Goal: Task Accomplishment & Management: Manage account settings

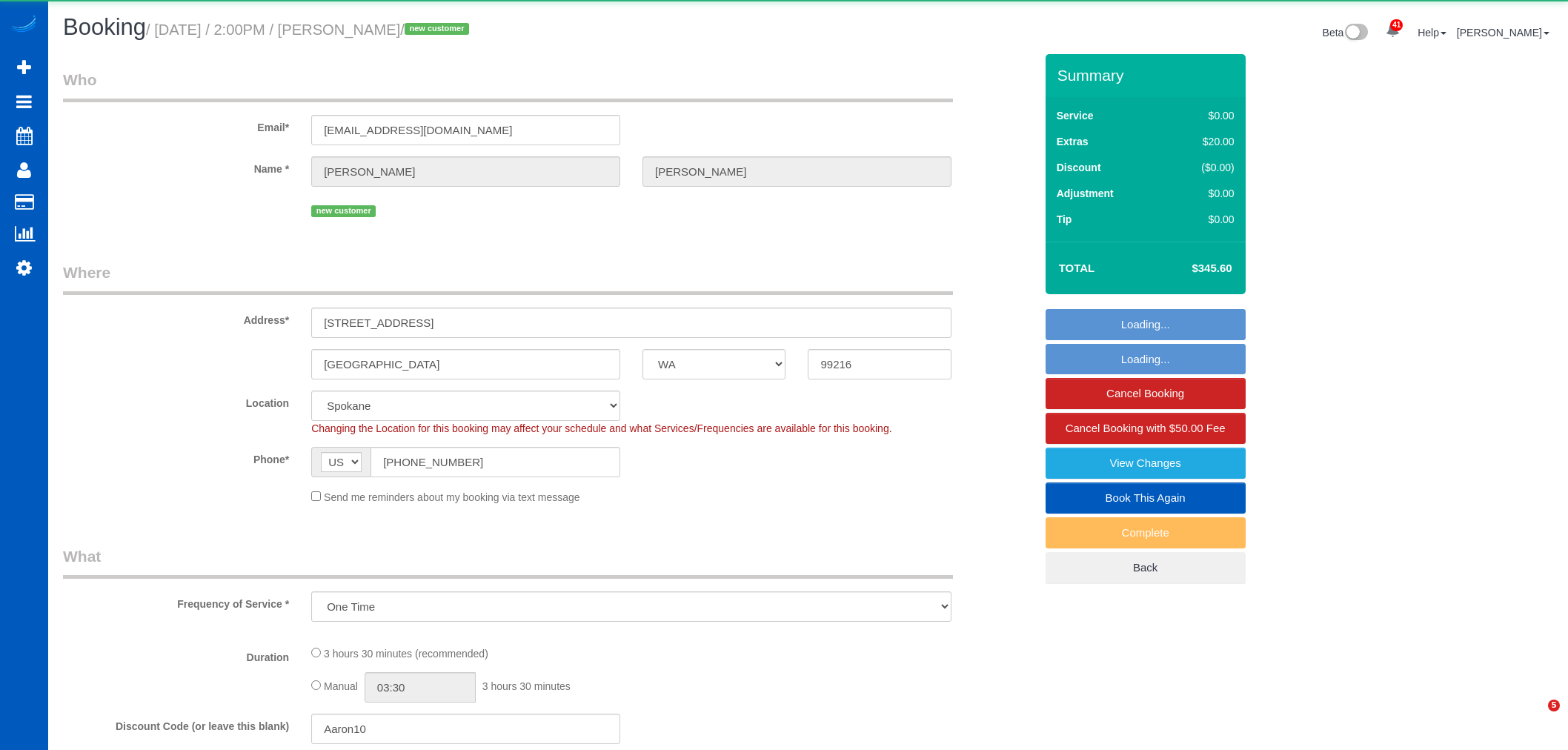
select select "WA"
select select "object:46287"
select select "spot130"
select select "199"
select select "2"
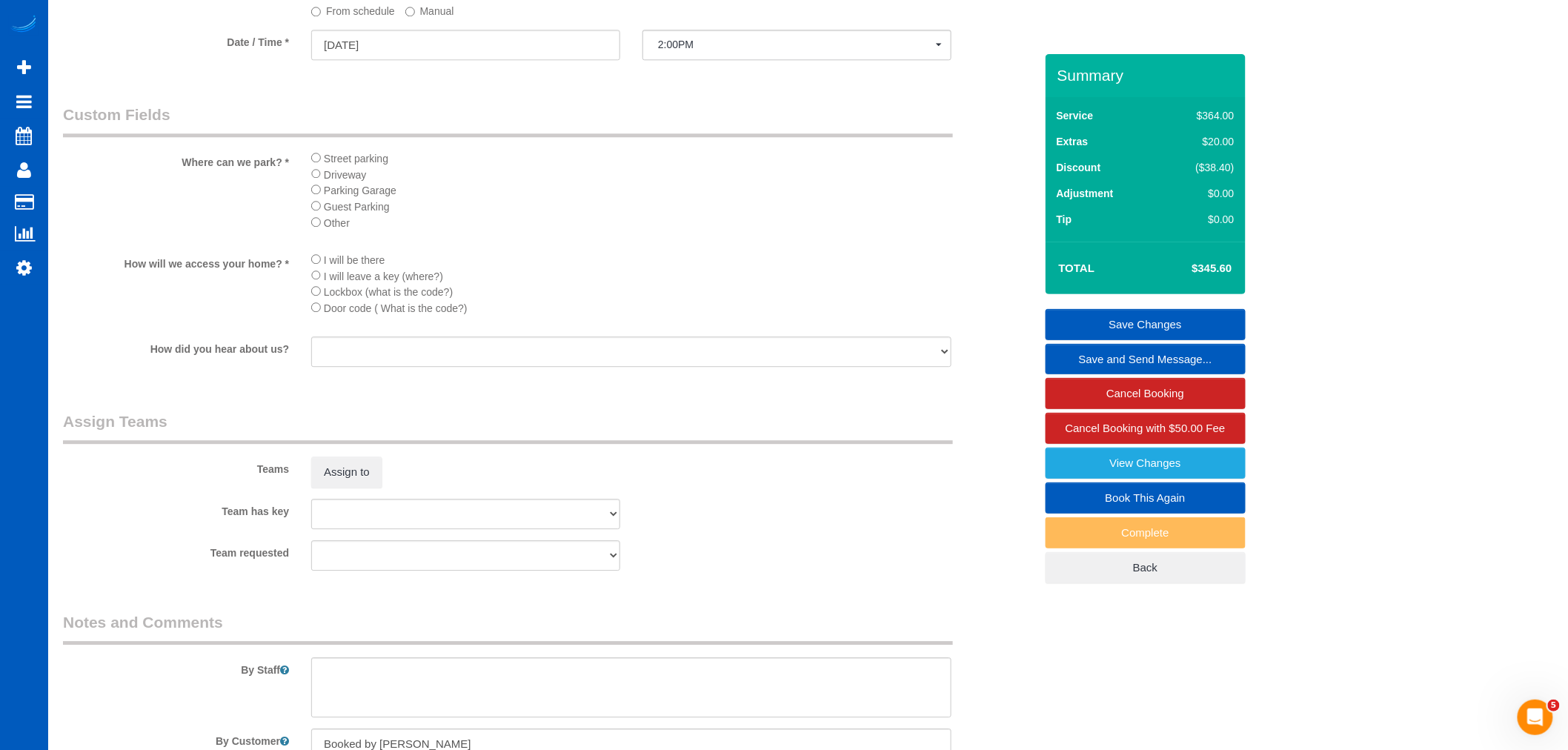
scroll to position [1797, 0]
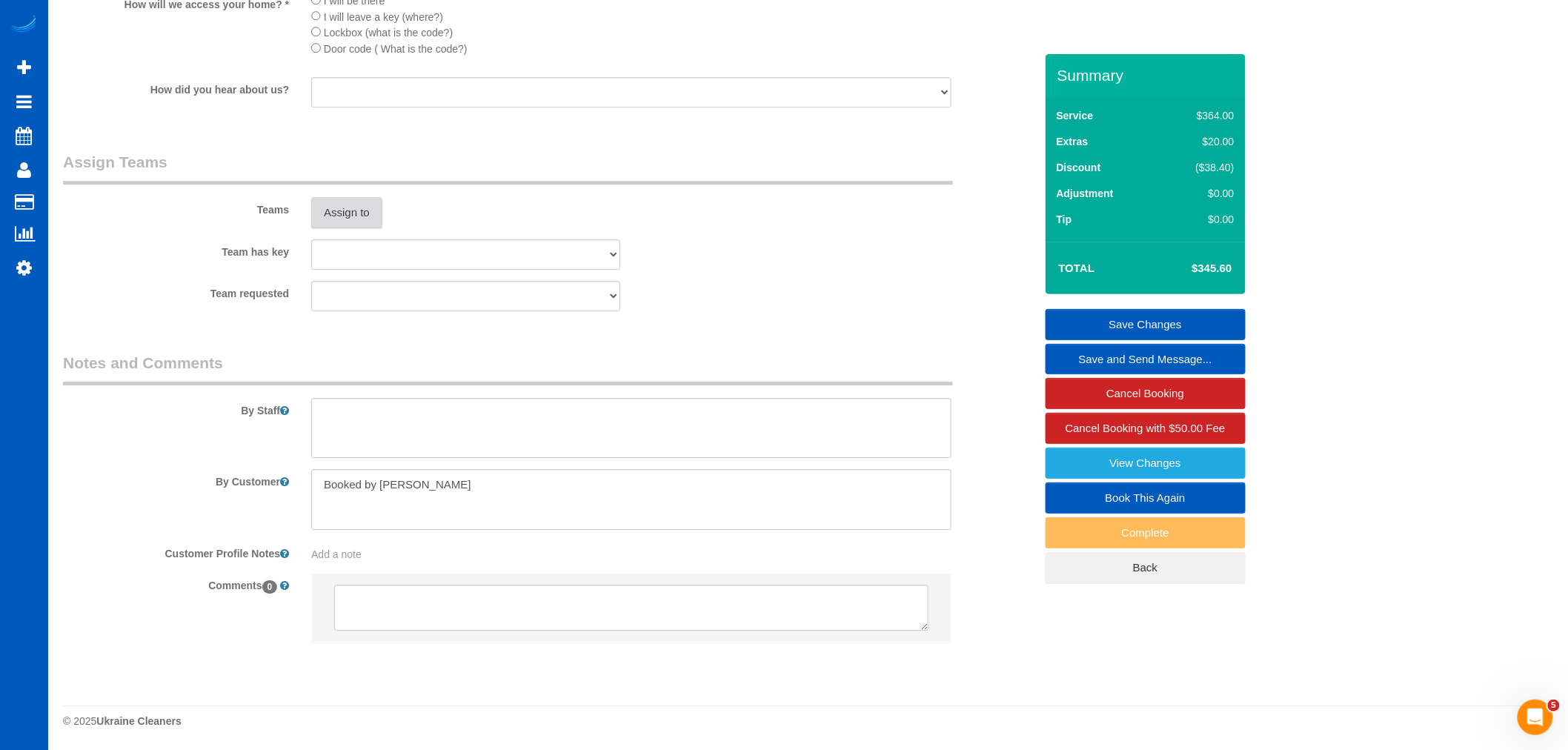
click at [375, 205] on button "Assign to" at bounding box center [347, 212] width 71 height 31
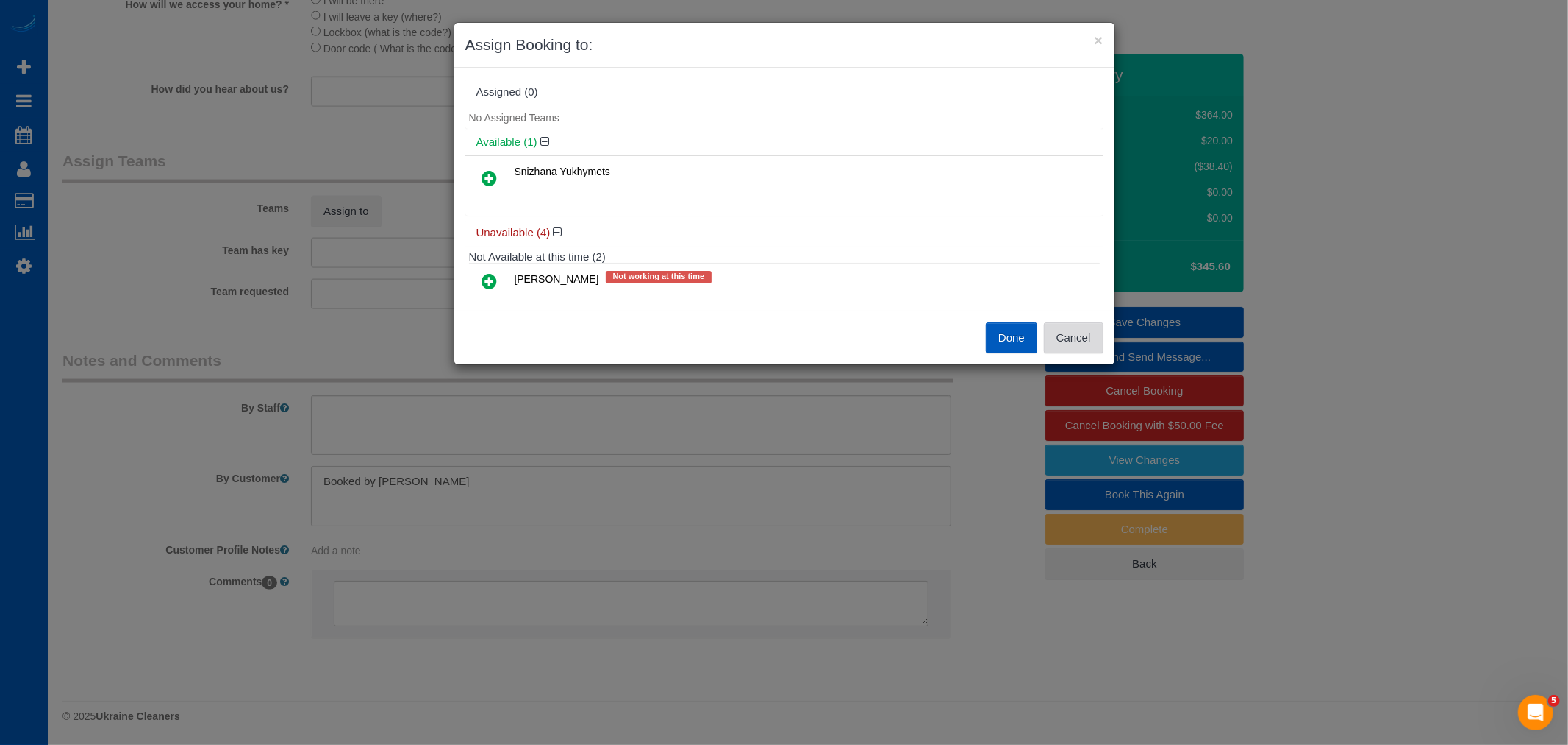
click at [1066, 336] on button "Cancel" at bounding box center [1074, 338] width 59 height 31
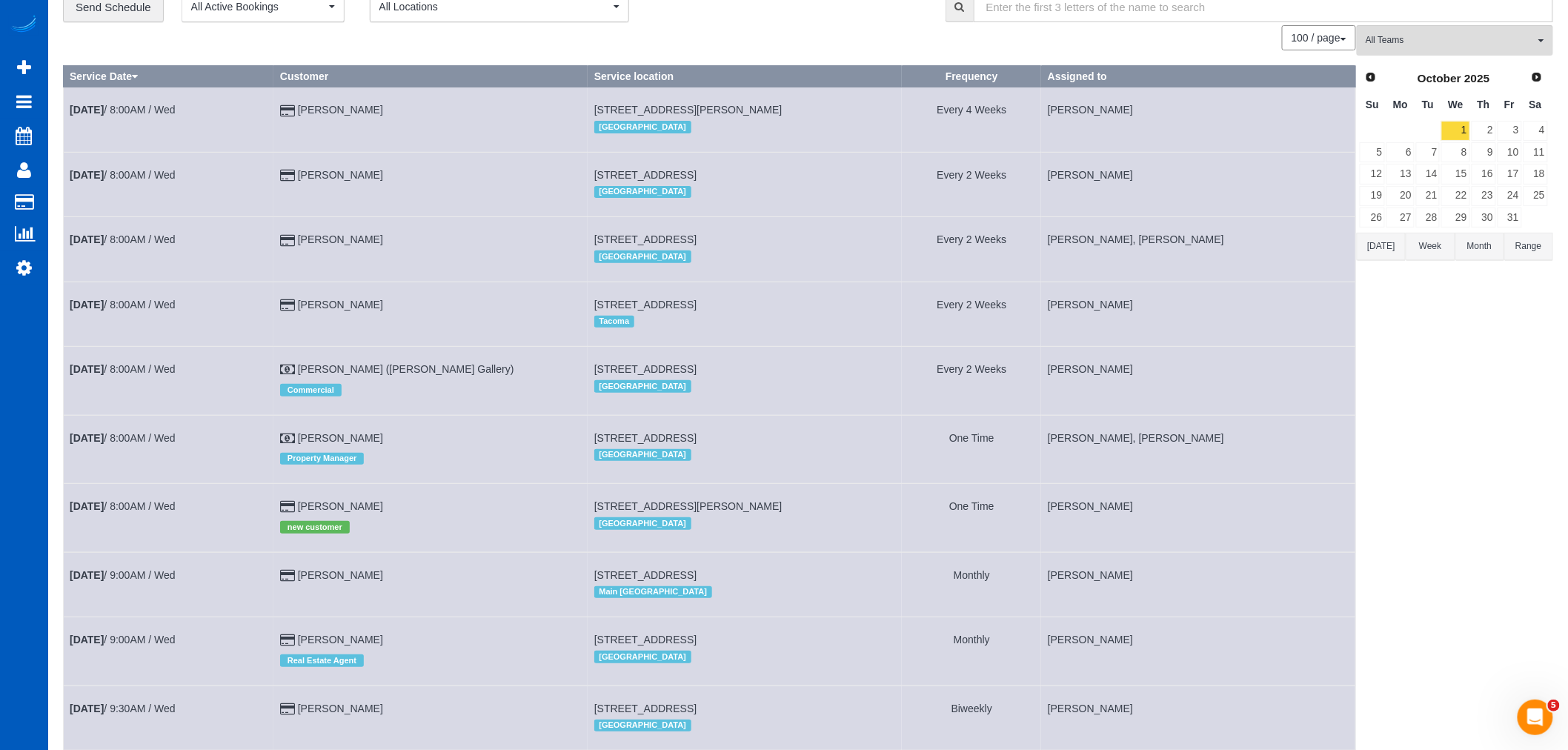
scroll to position [0, 0]
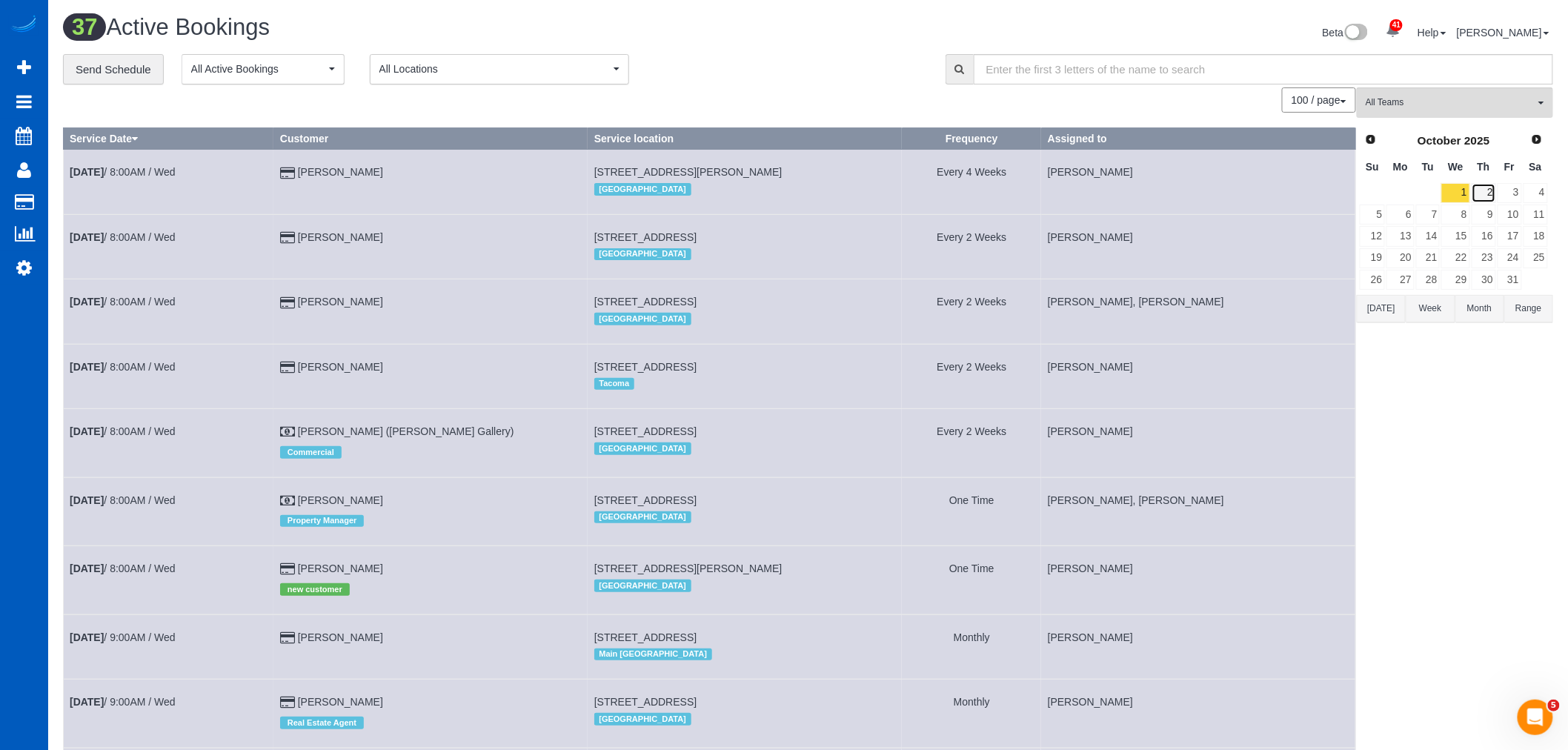
click at [1492, 197] on link "2" at bounding box center [1484, 192] width 25 height 20
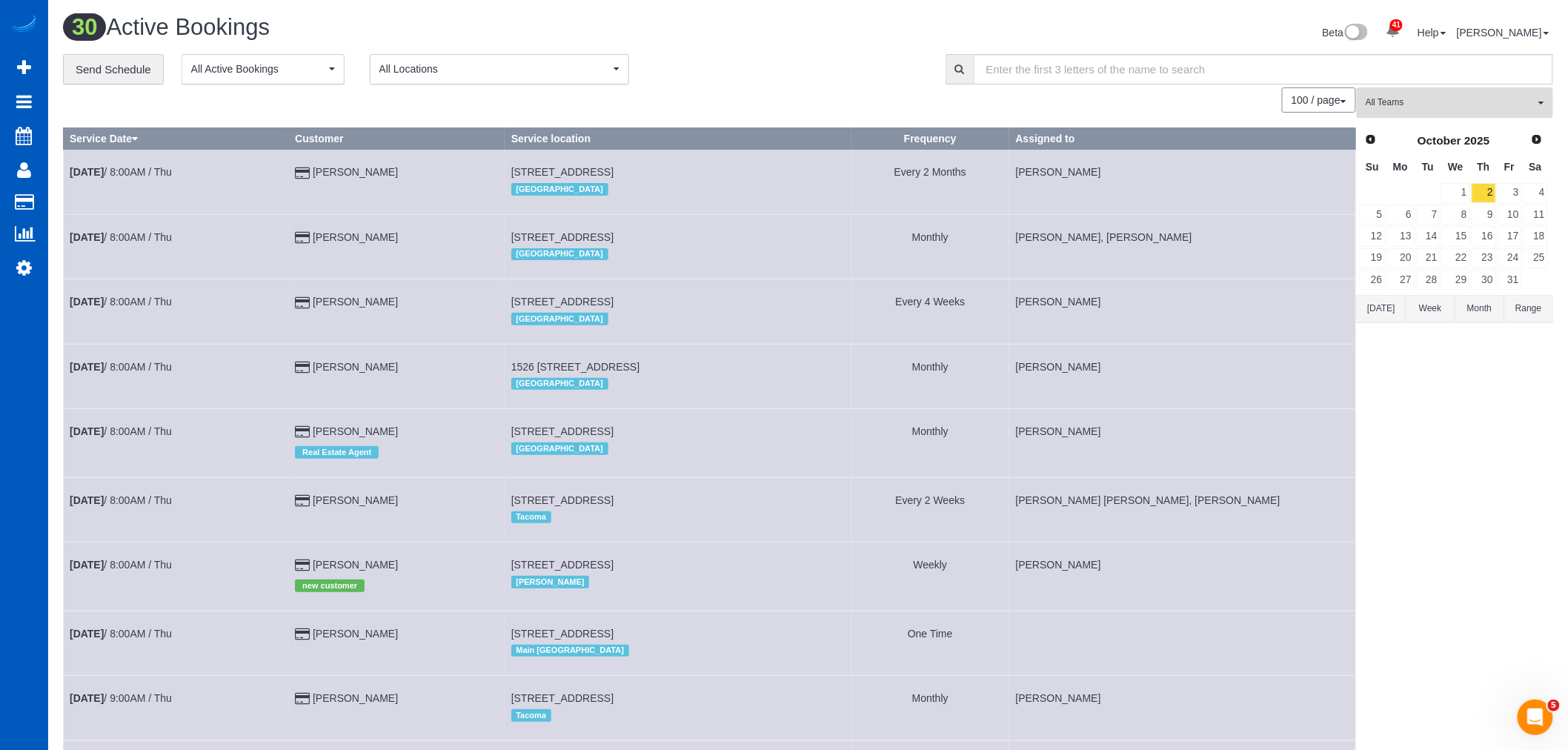
click at [1479, 114] on button "All Teams" at bounding box center [1454, 102] width 196 height 30
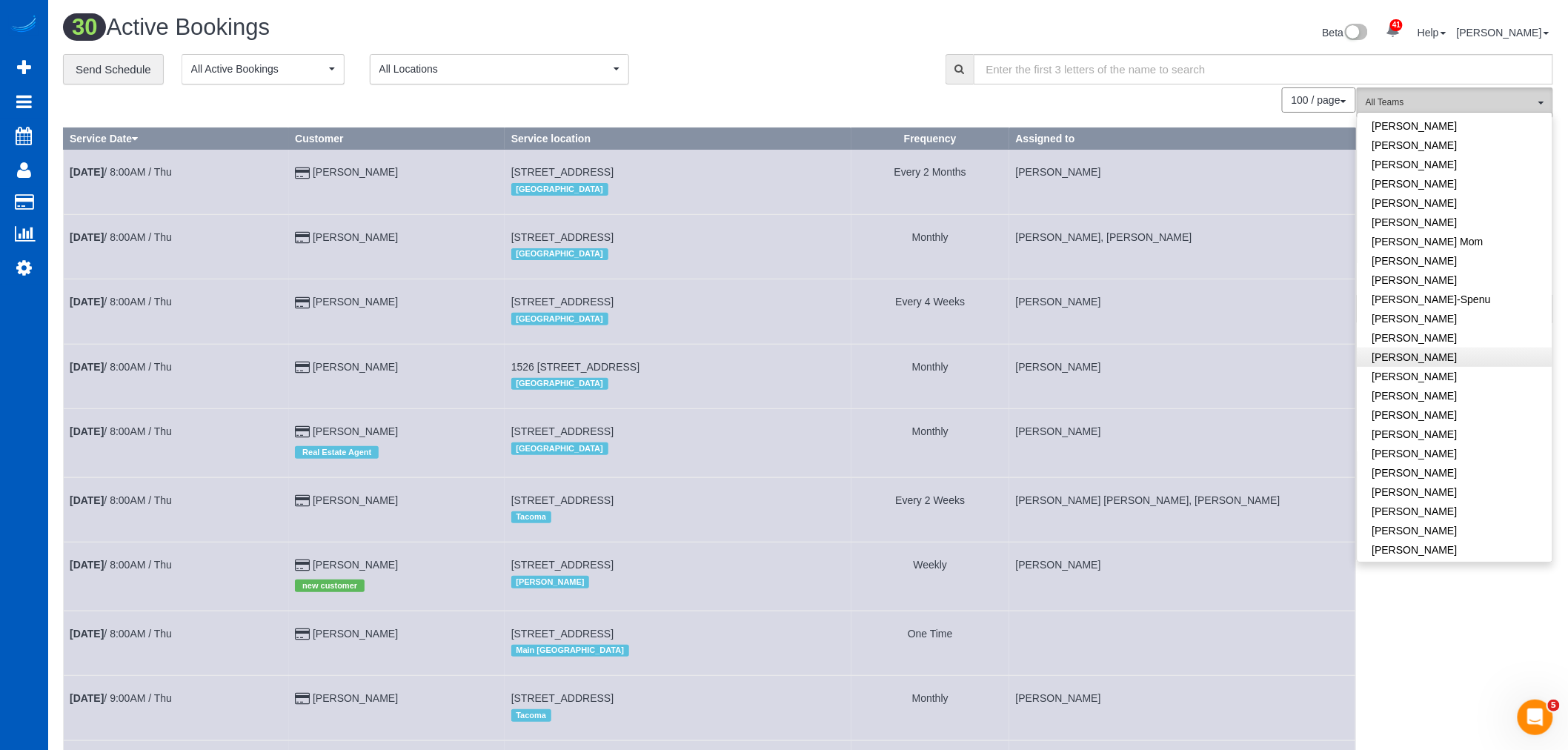
scroll to position [246, 0]
click at [1443, 380] on link "[PERSON_NAME]" at bounding box center [1455, 375] width 195 height 19
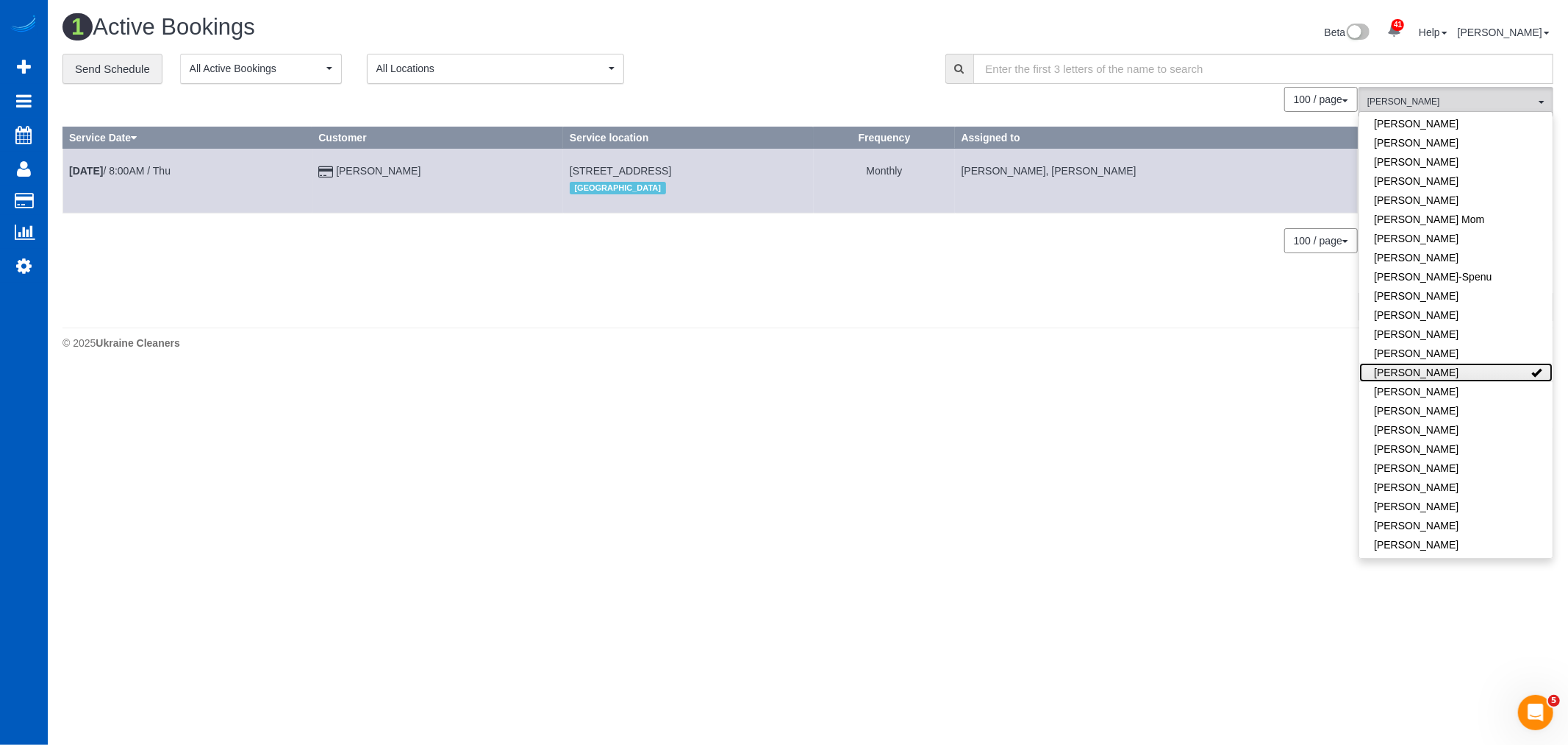
click at [1429, 373] on link "[PERSON_NAME]" at bounding box center [1456, 372] width 194 height 19
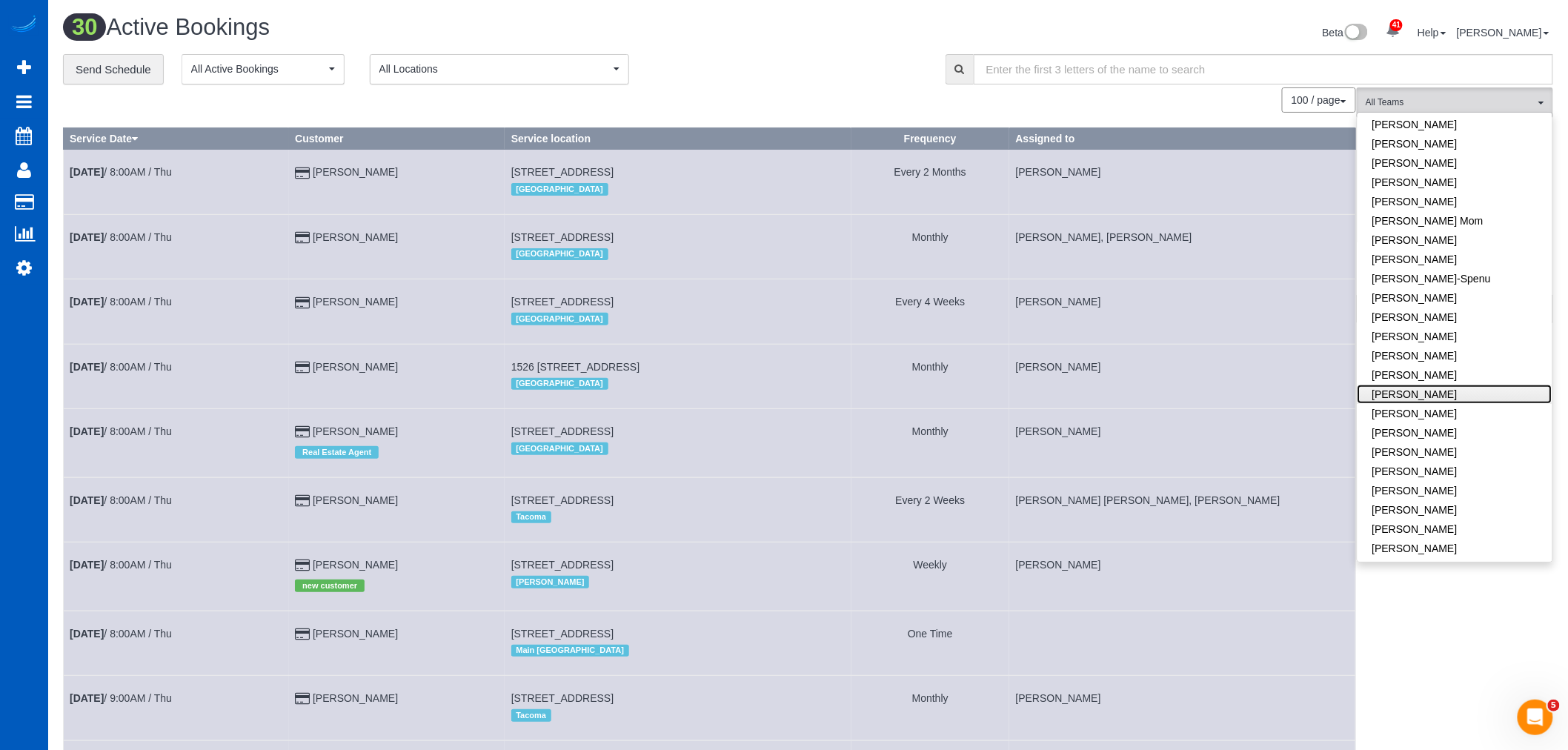
click at [1438, 390] on link "[PERSON_NAME]" at bounding box center [1455, 394] width 195 height 19
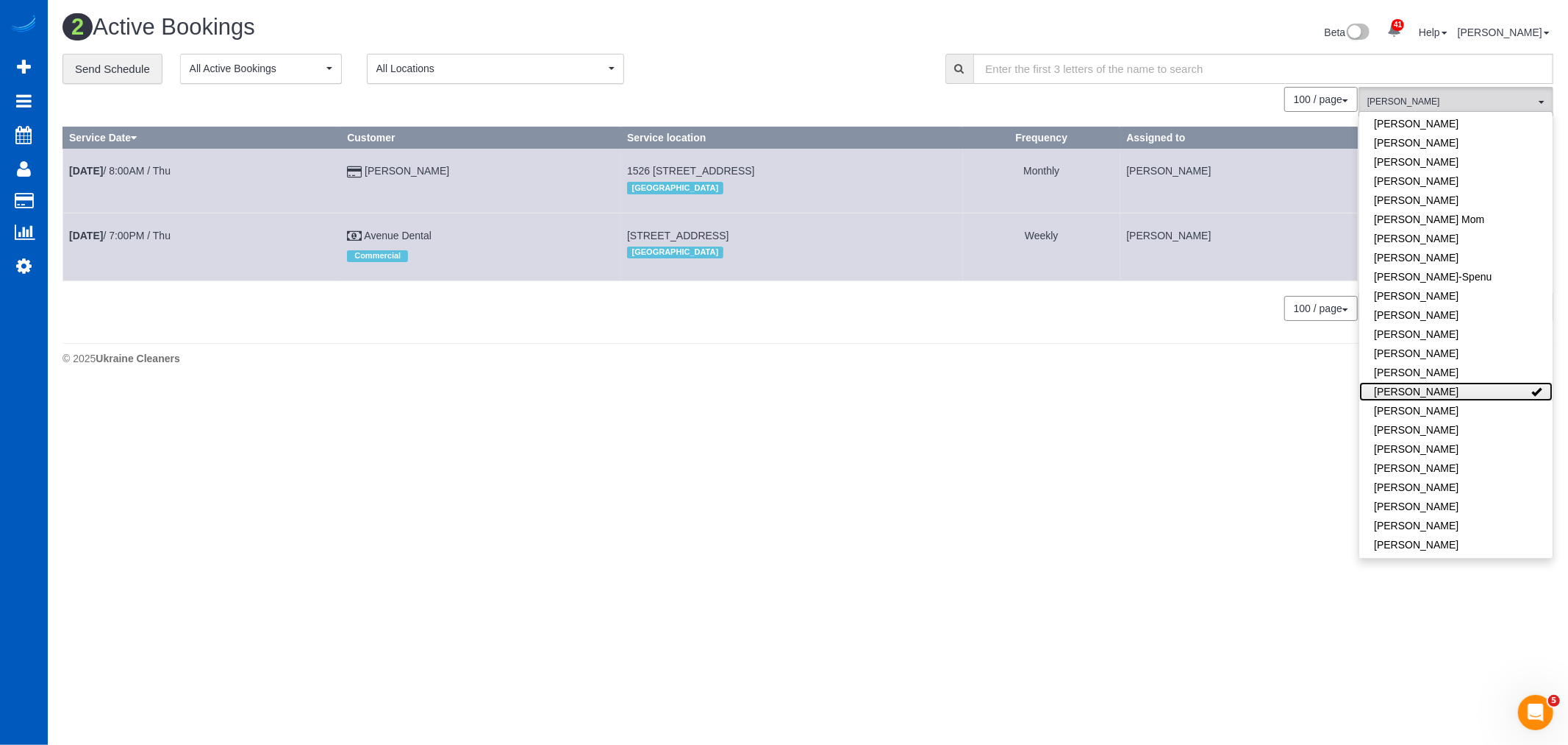
click at [1427, 388] on link "[PERSON_NAME]" at bounding box center [1456, 391] width 194 height 19
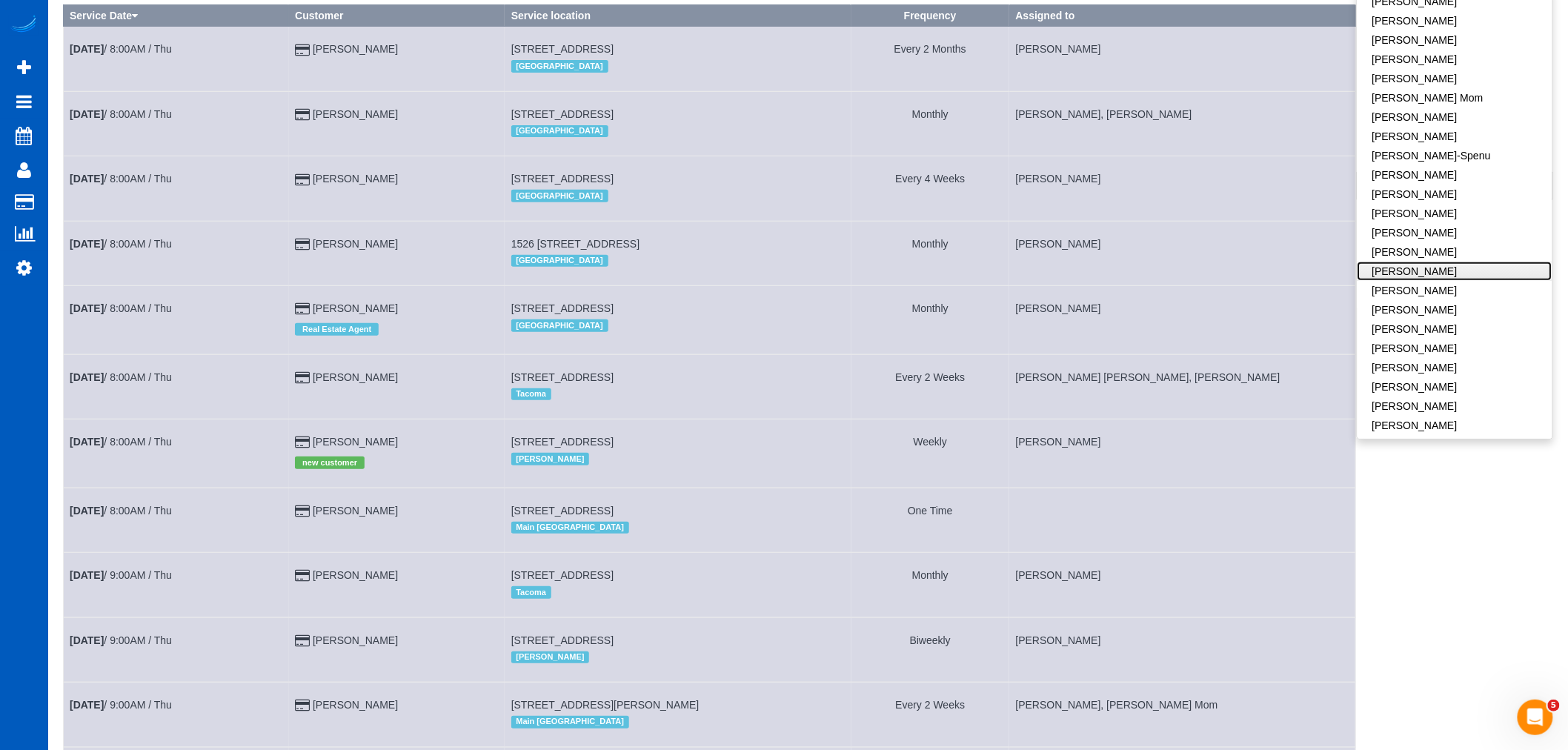
scroll to position [165, 0]
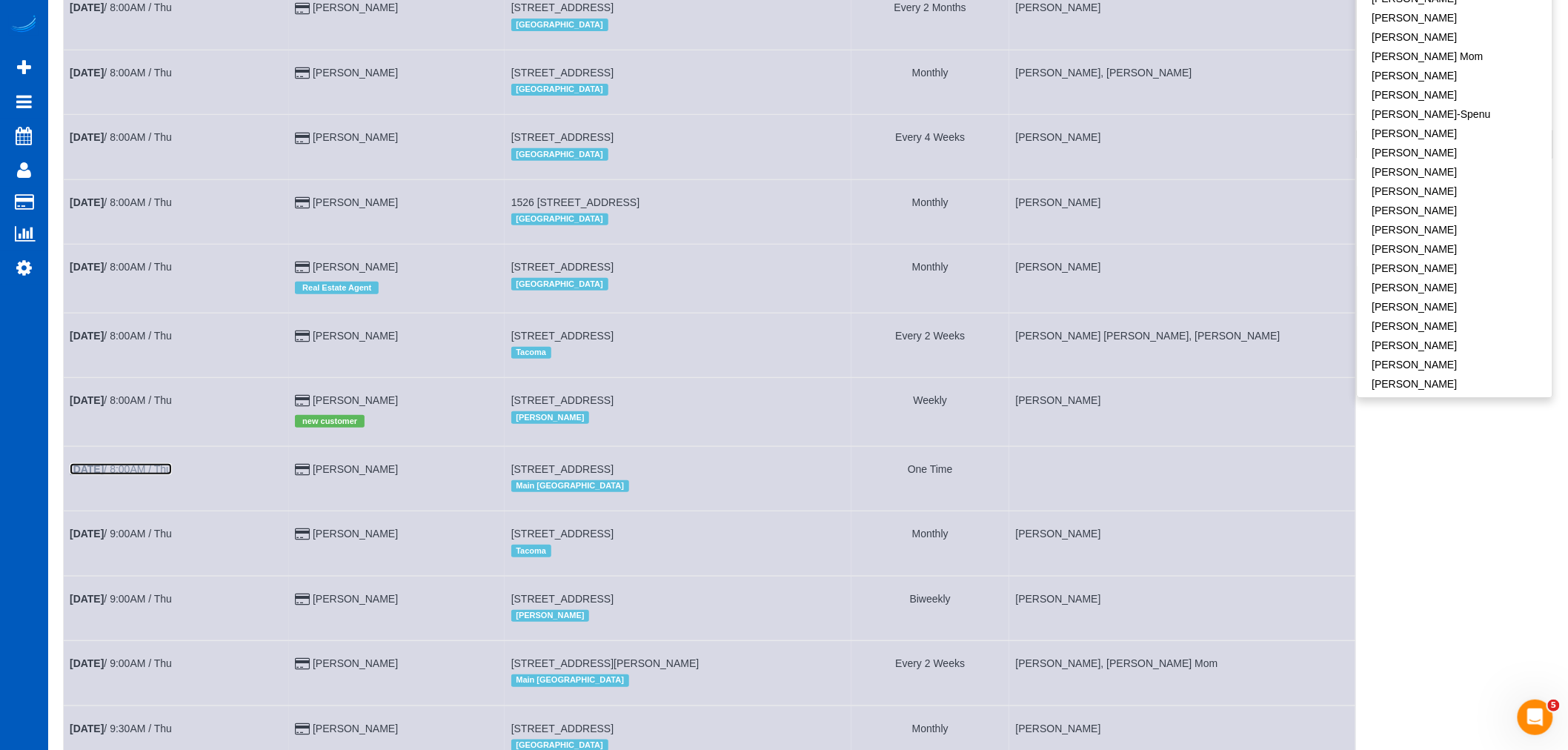
click at [137, 474] on link "Oct 2nd / 8:00AM / Thu" at bounding box center [121, 469] width 102 height 12
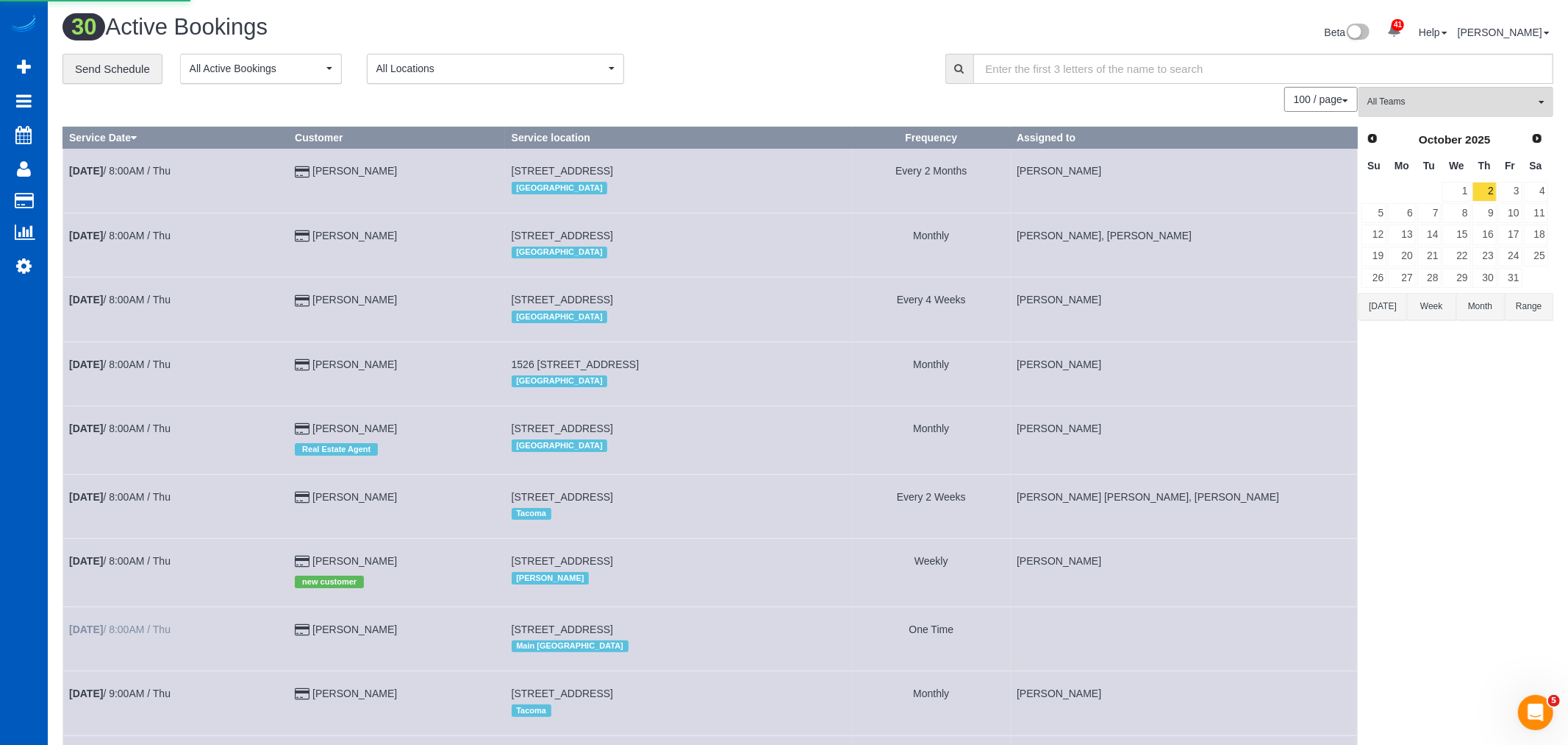
select select "WA"
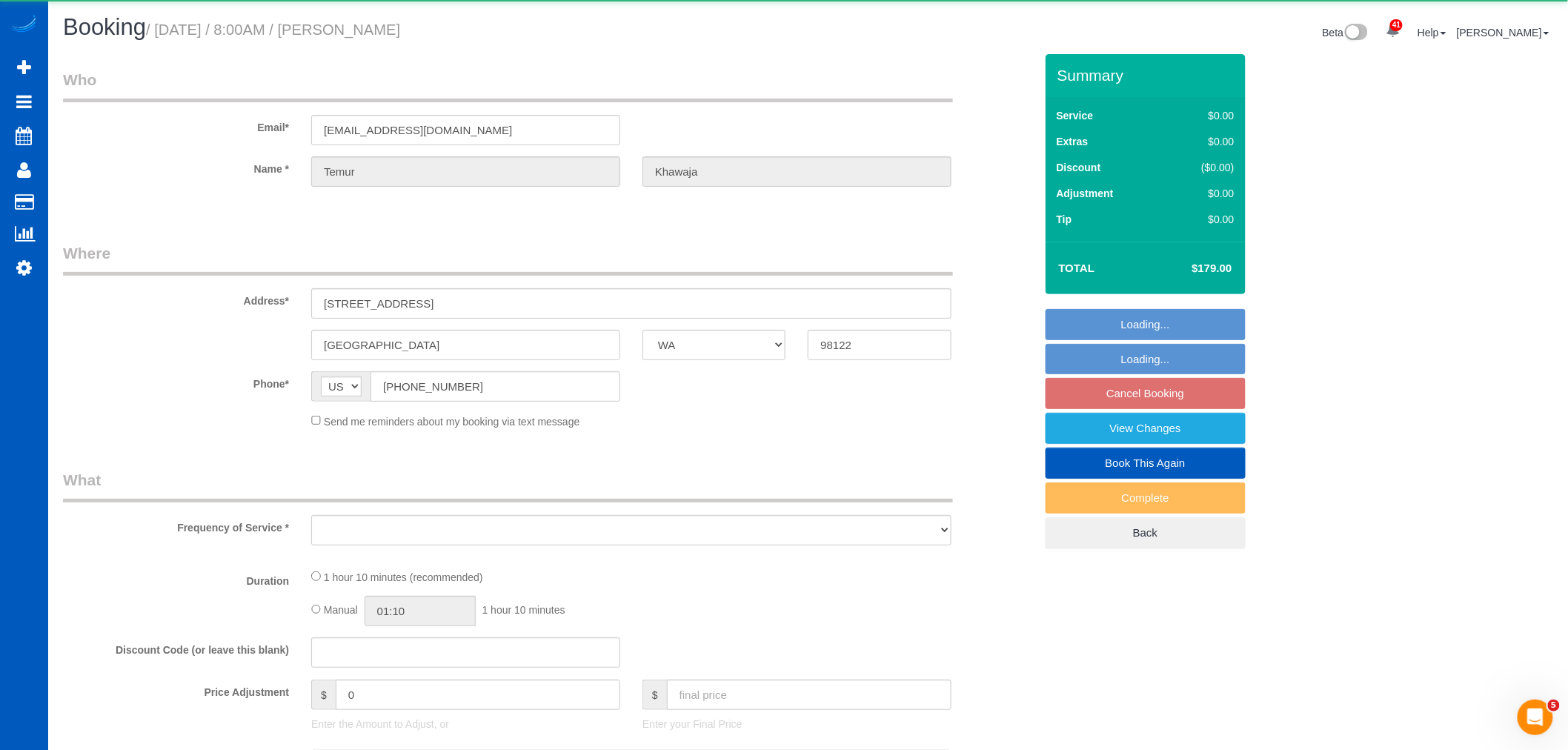
select select "object:48718"
select select "string:fspay-cc47412e-6114-463d-bd30-1b6b611a4503"
select select "199"
select select "1001"
select select "2"
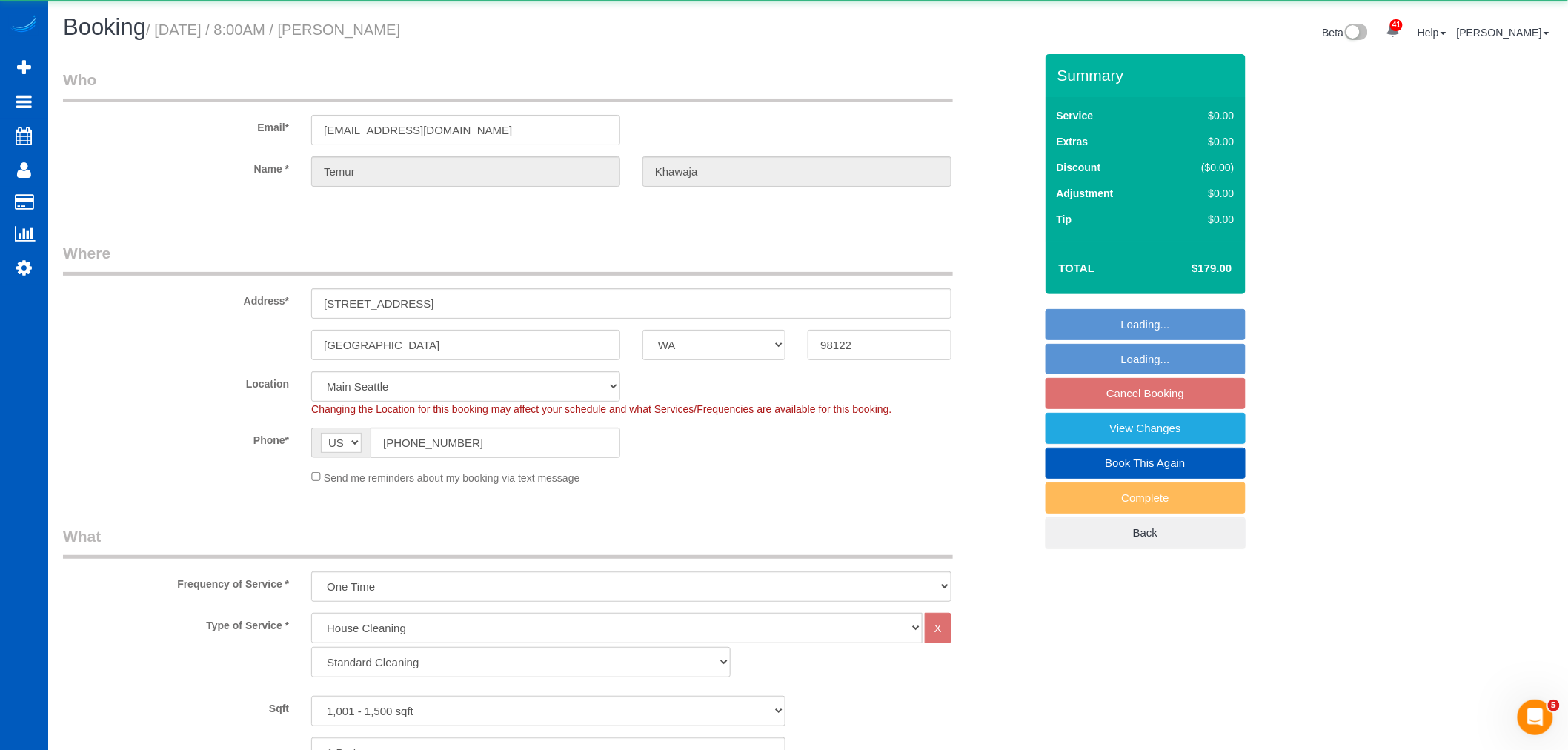
select select "object:49060"
select select "spot144"
select select "1001"
select select "2"
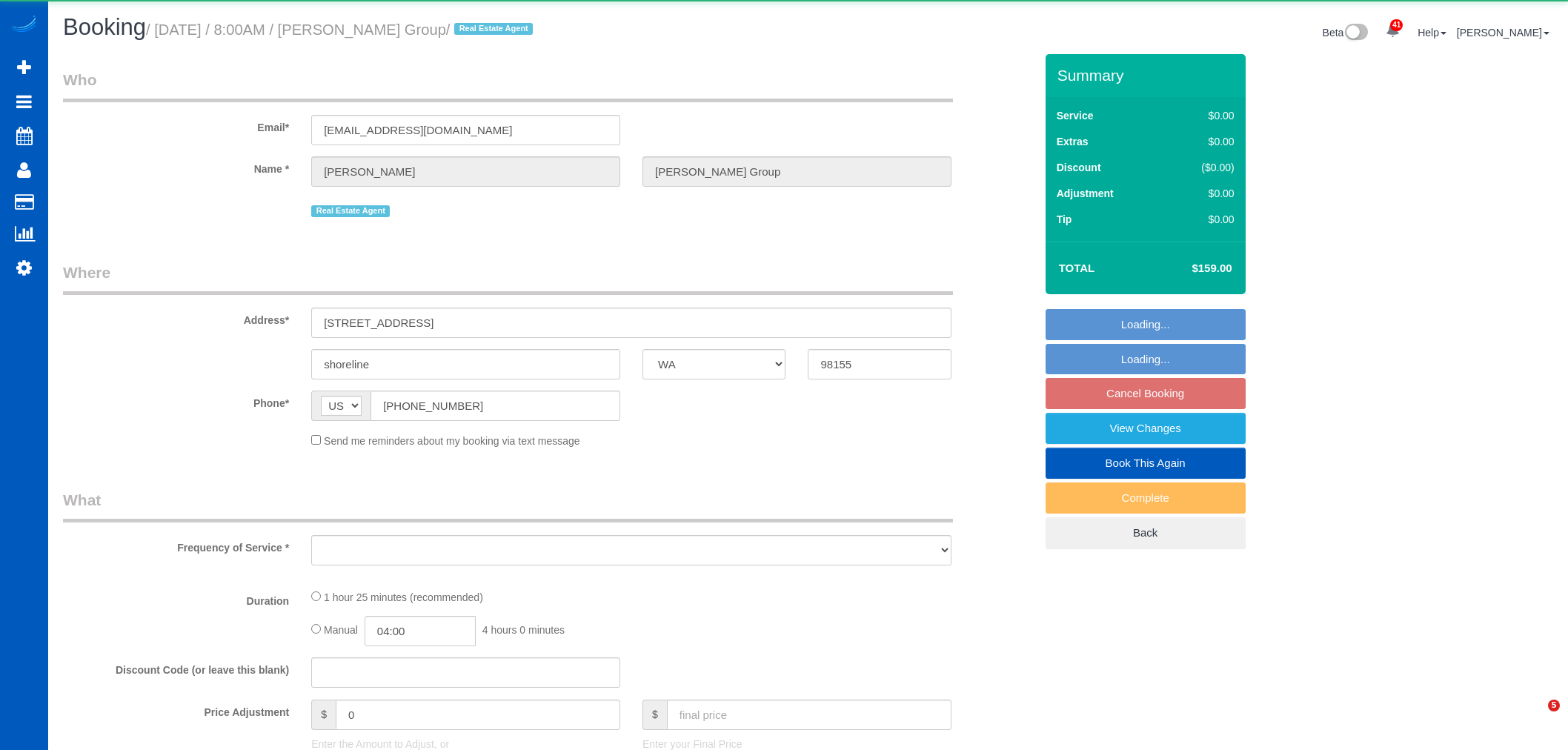
select select "WA"
select select "object:28625"
select select "199"
select select "3"
select select "spot95"
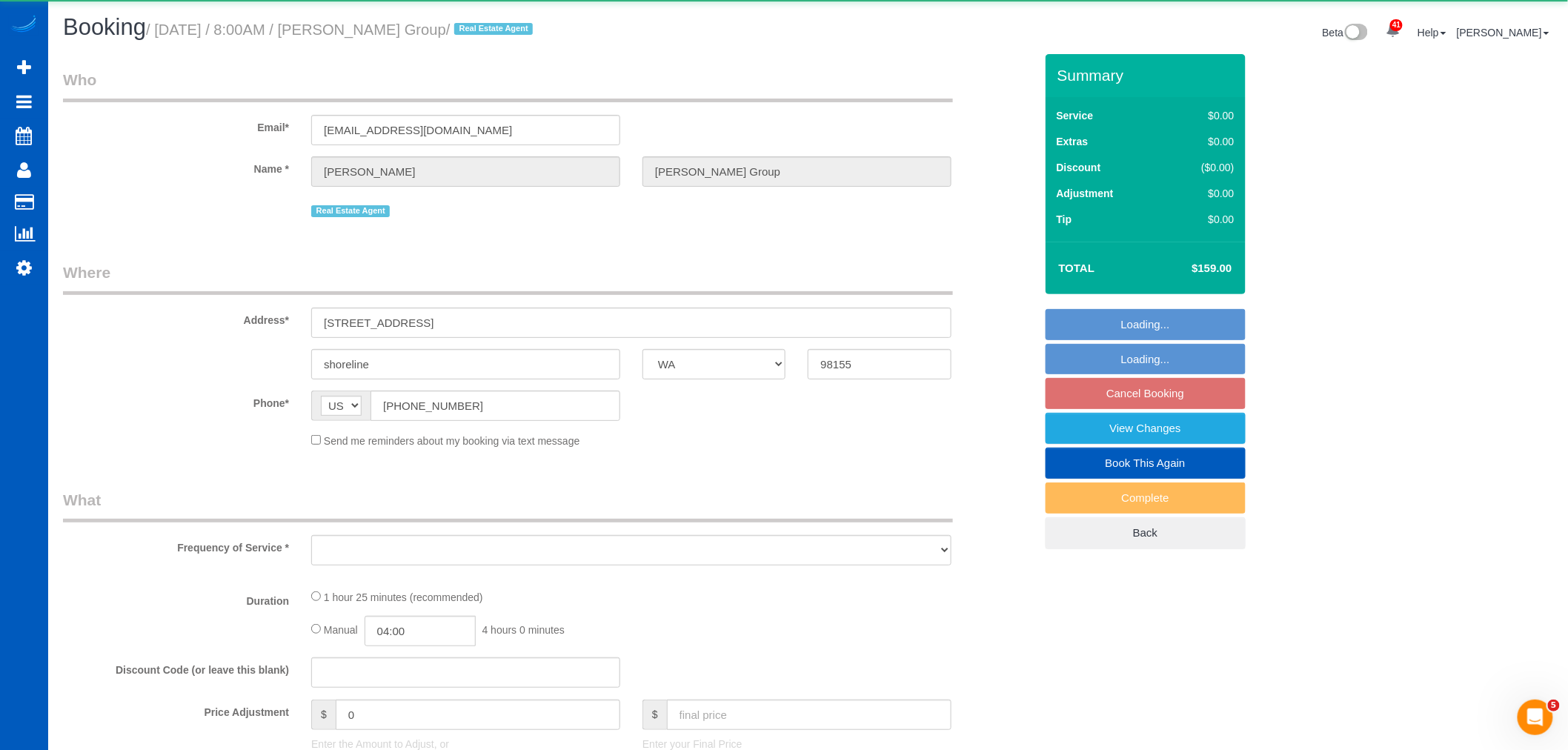
select select "number:10"
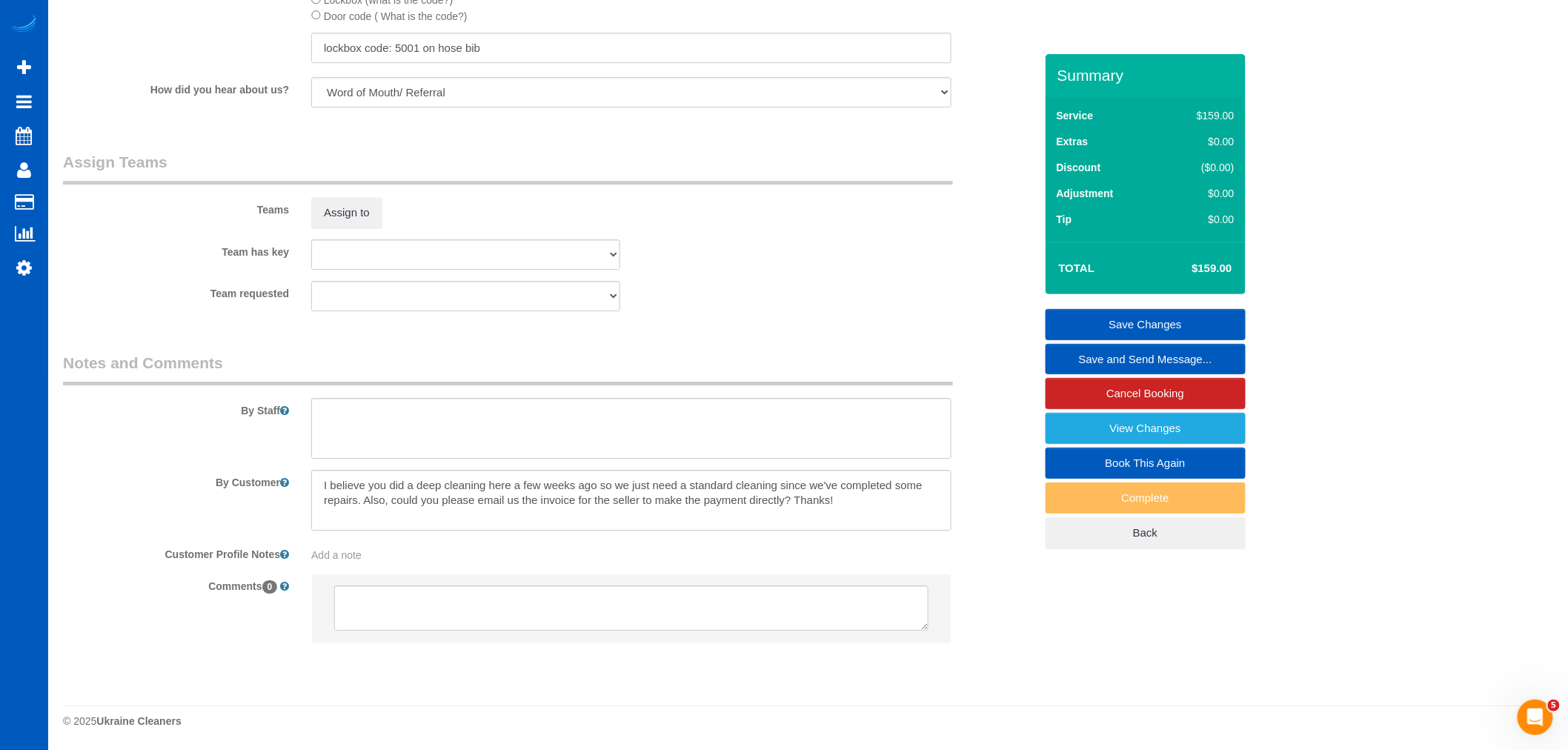
scroll to position [1872, 0]
click at [342, 223] on button "Assign to" at bounding box center [347, 212] width 71 height 31
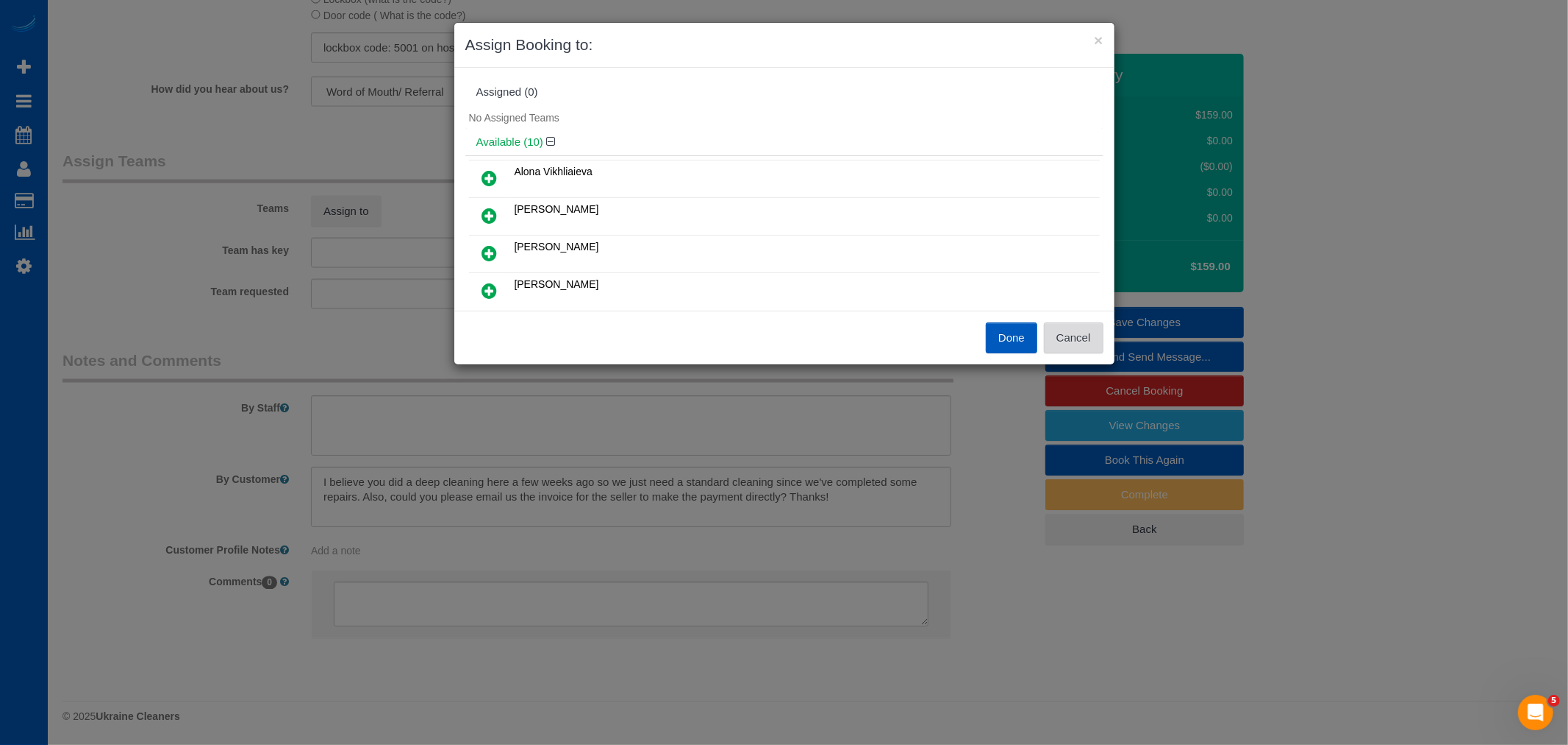
click at [1062, 352] on button "Cancel" at bounding box center [1074, 338] width 59 height 31
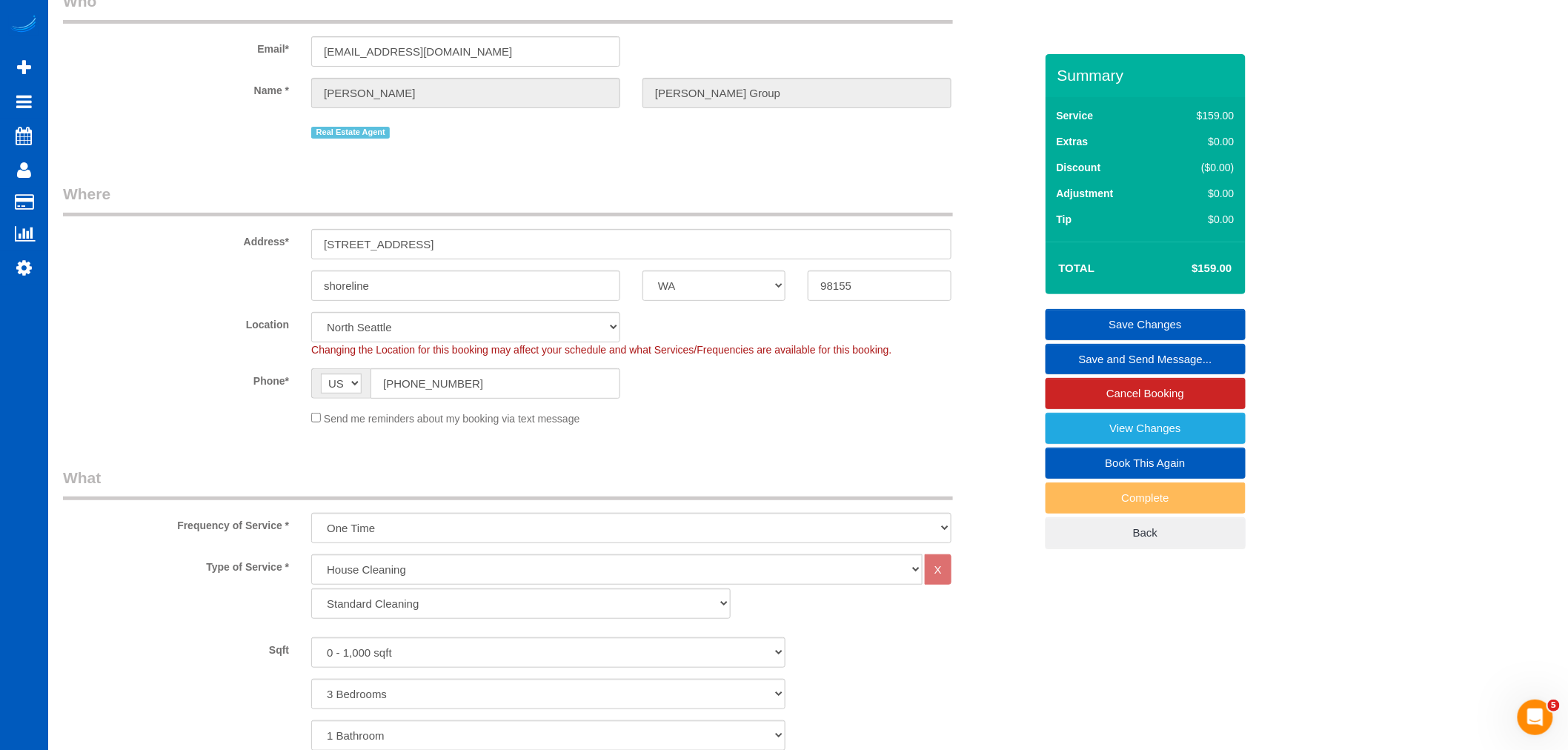
scroll to position [62, 0]
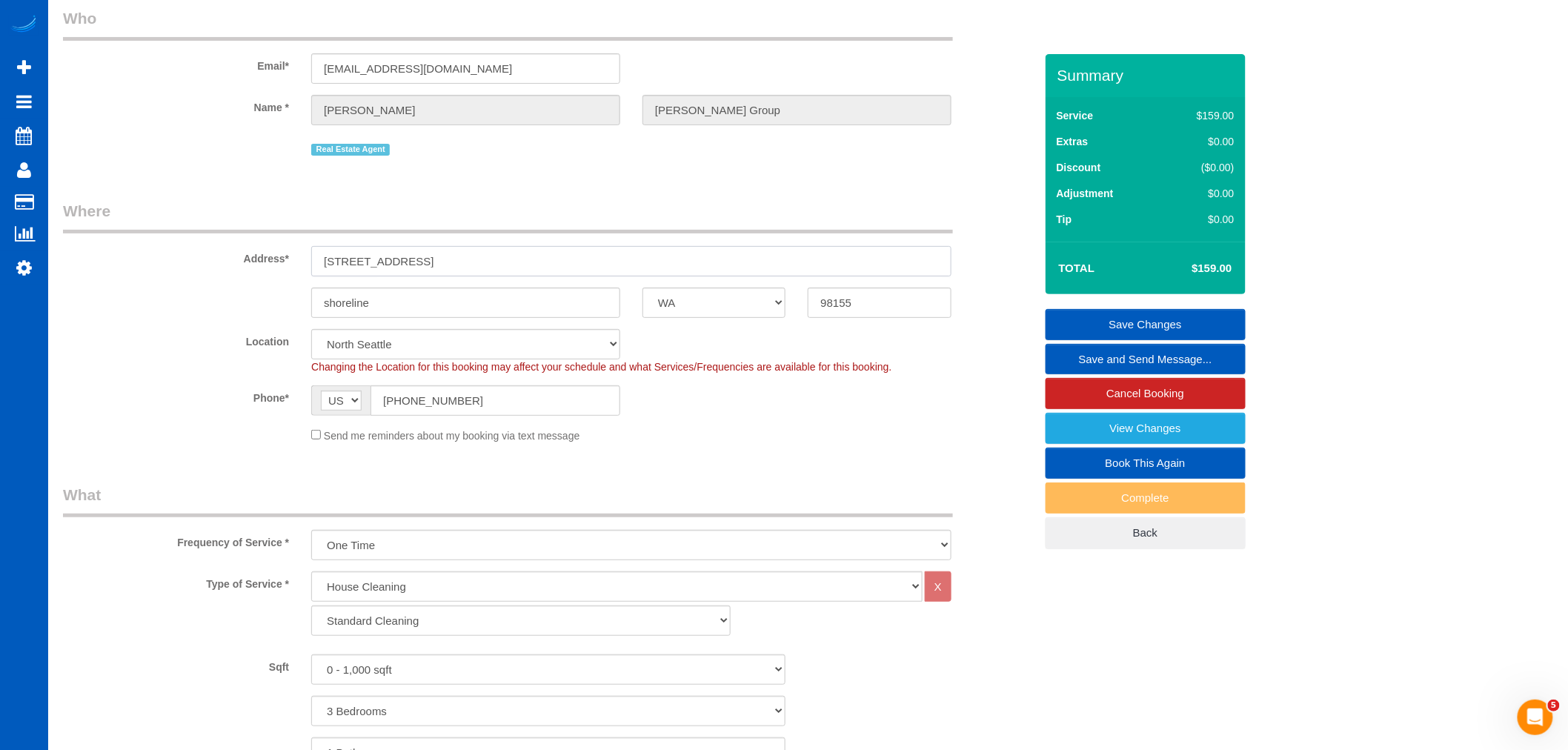
drag, startPoint x: 441, startPoint y: 269, endPoint x: 314, endPoint y: 253, distance: 128.0
click at [314, 253] on input "[STREET_ADDRESS]" at bounding box center [632, 261] width 640 height 30
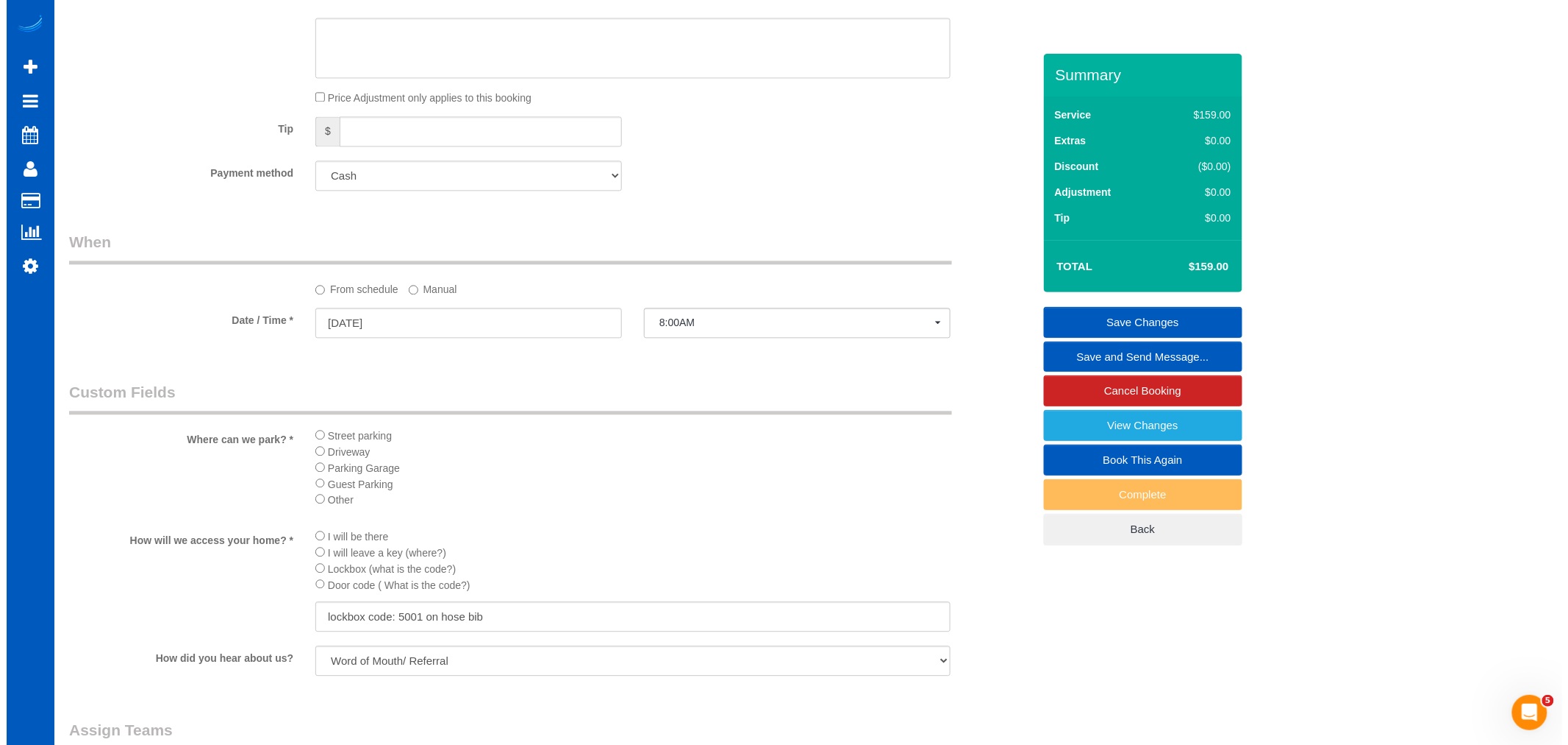
scroll to position [1532, 0]
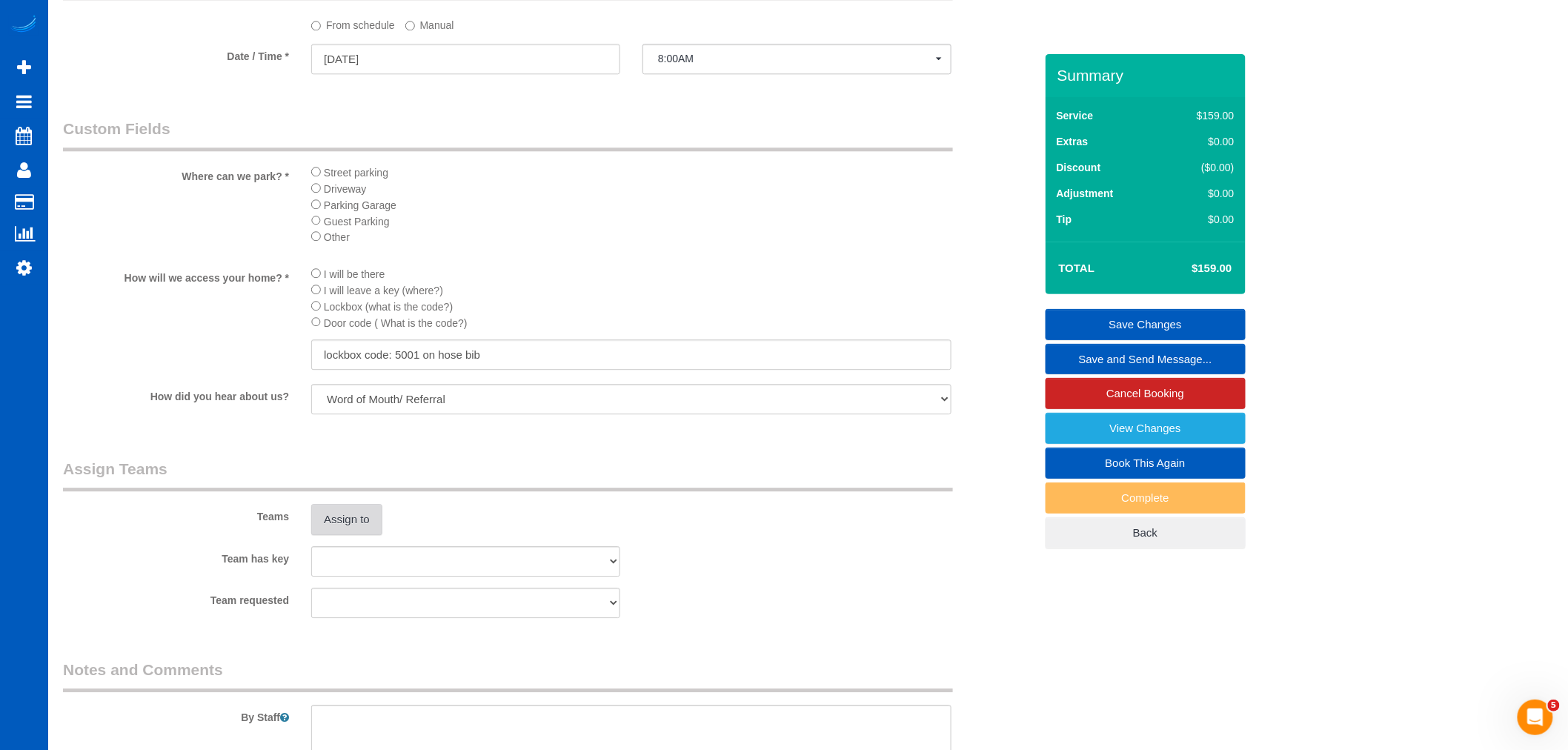
click at [360, 535] on button "Assign to" at bounding box center [347, 519] width 71 height 31
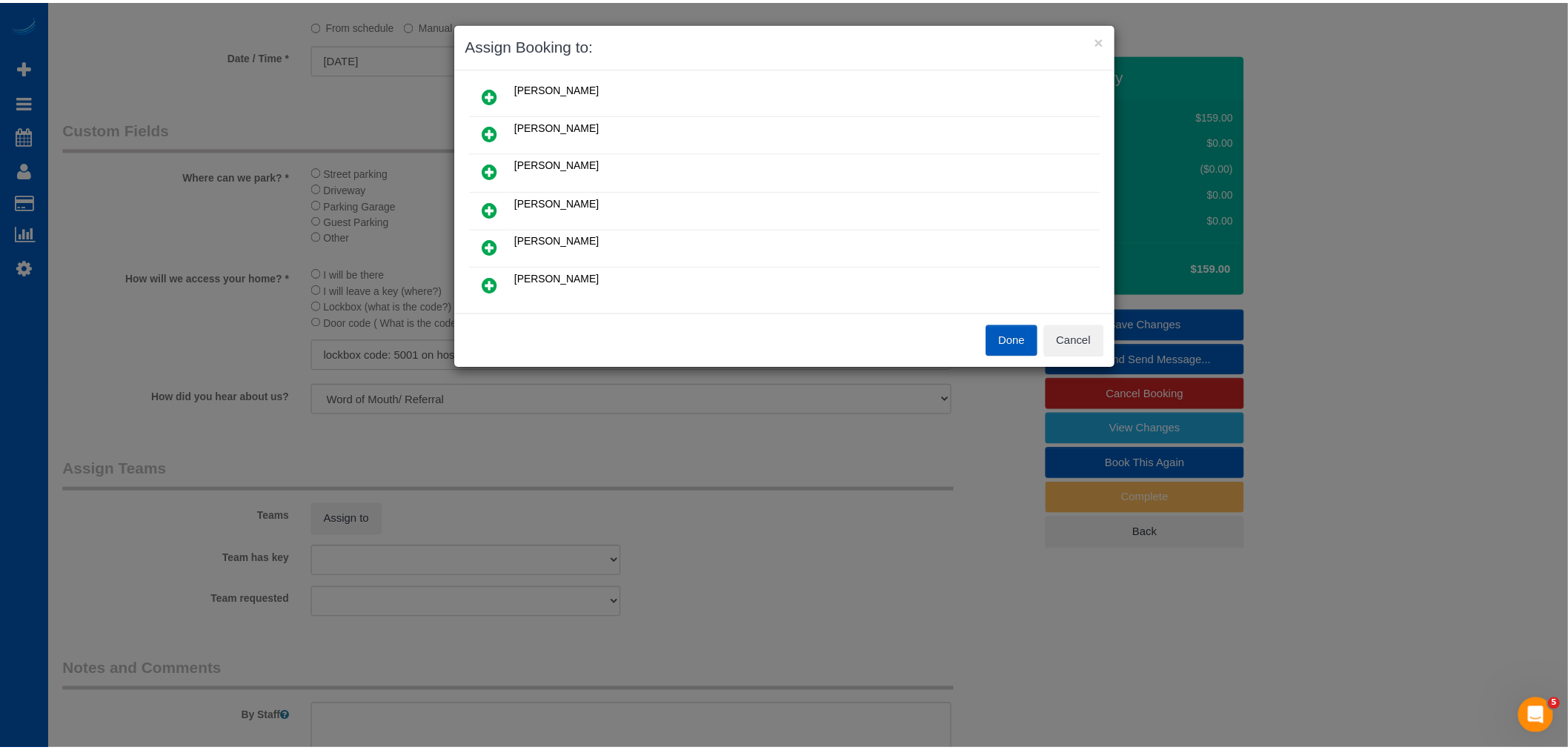
scroll to position [0, 0]
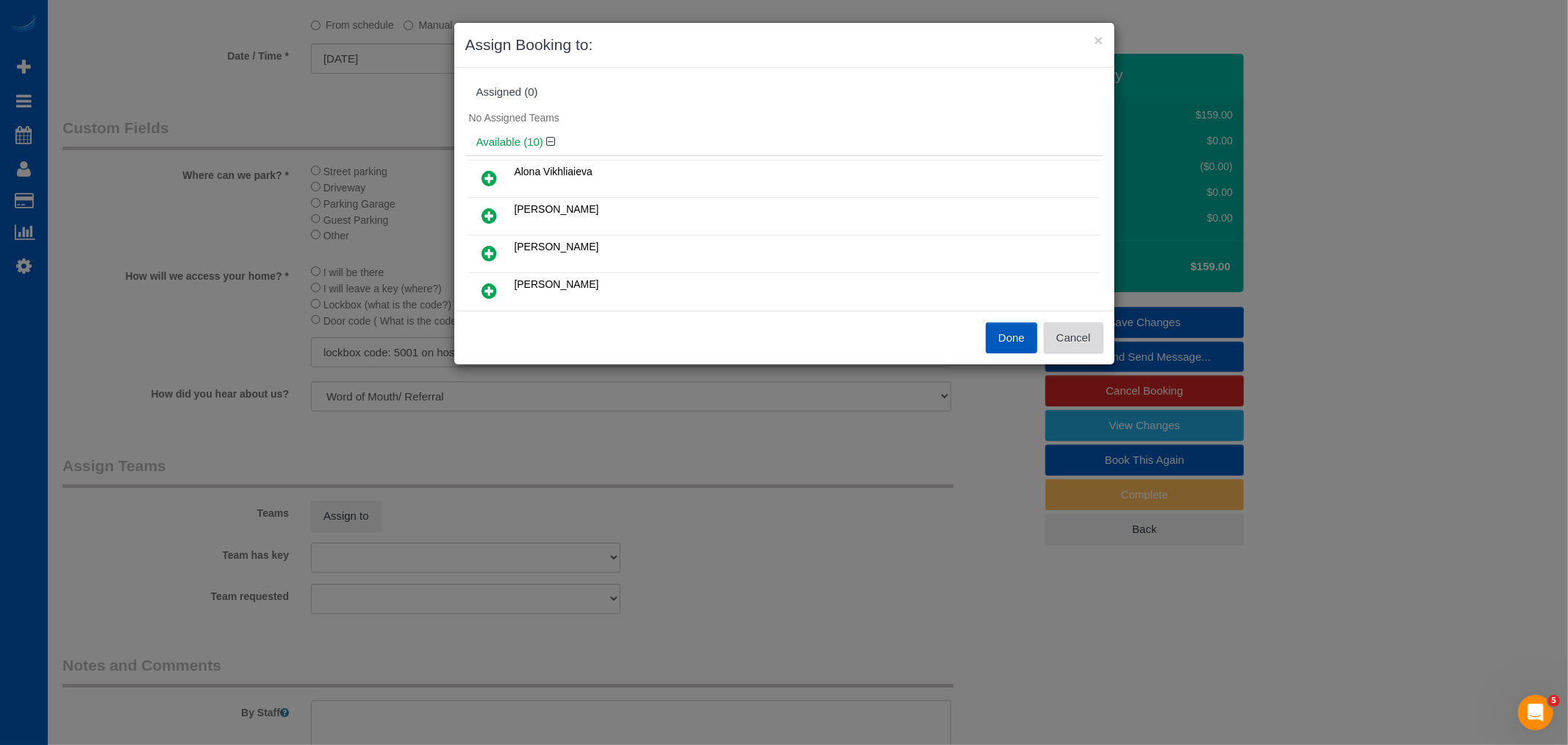
click at [1082, 346] on button "Cancel" at bounding box center [1074, 338] width 59 height 31
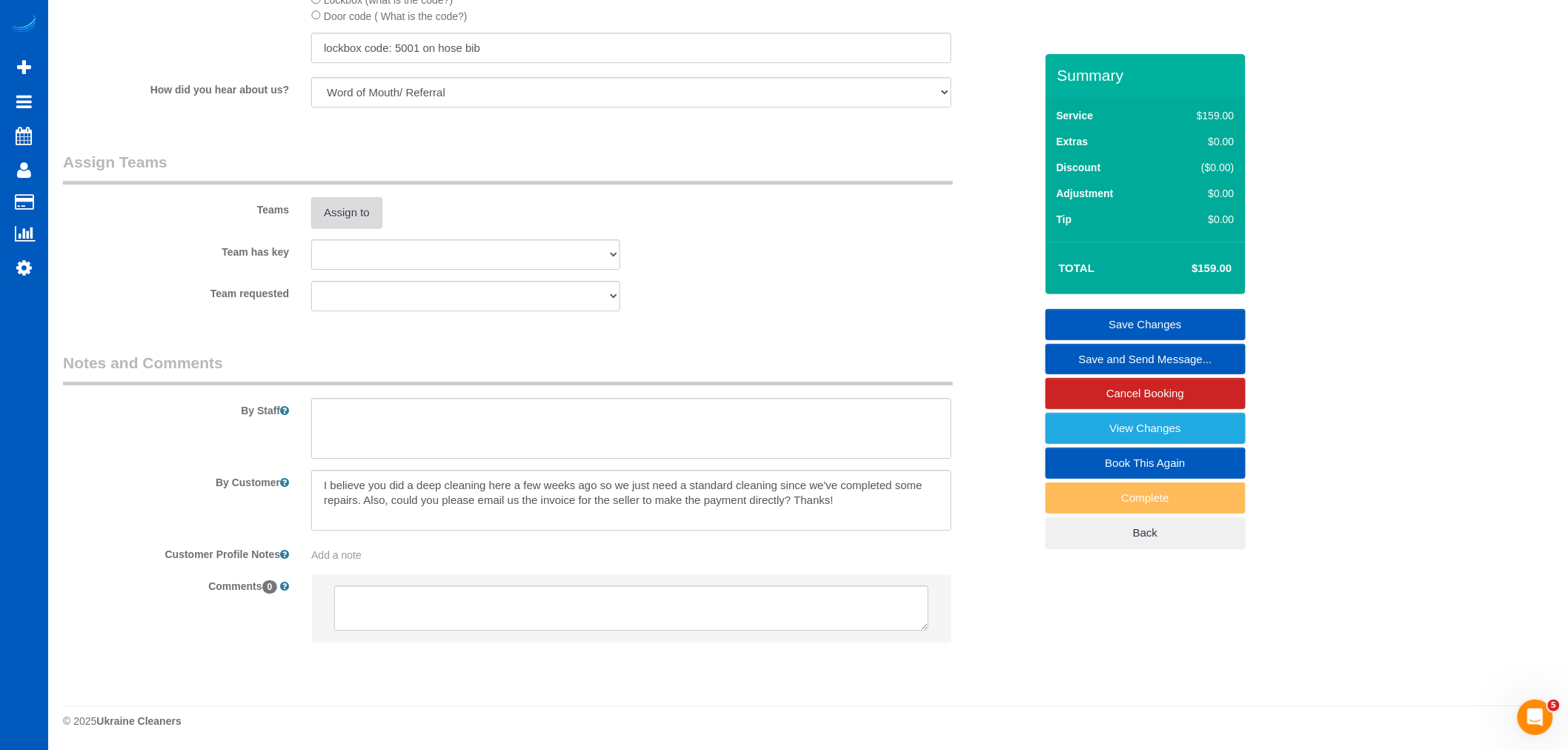
scroll to position [1461, 0]
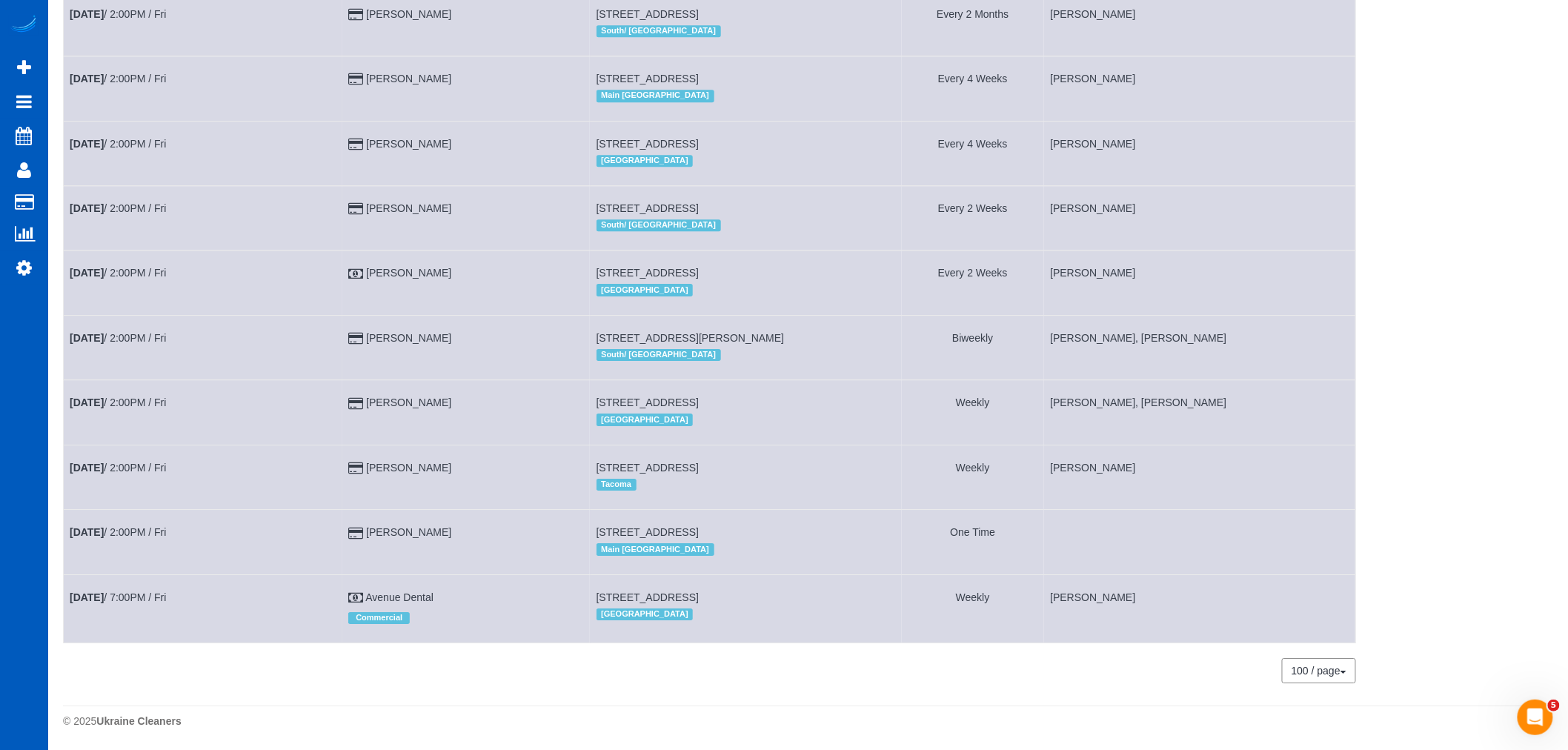
scroll to position [1840, 0]
click at [150, 526] on link "[DATE] 2:00PM / Fri" at bounding box center [118, 531] width 97 height 12
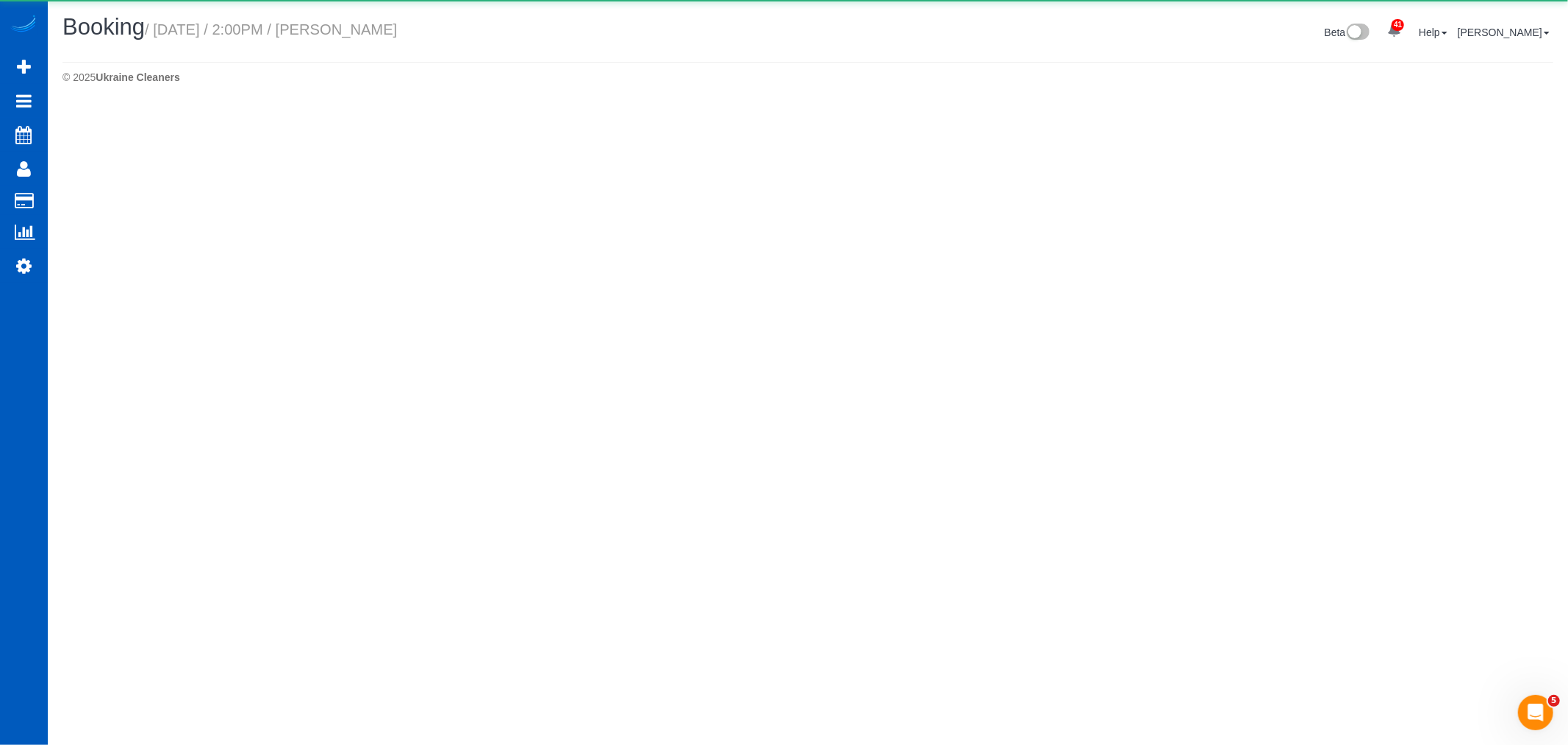
select select "CA"
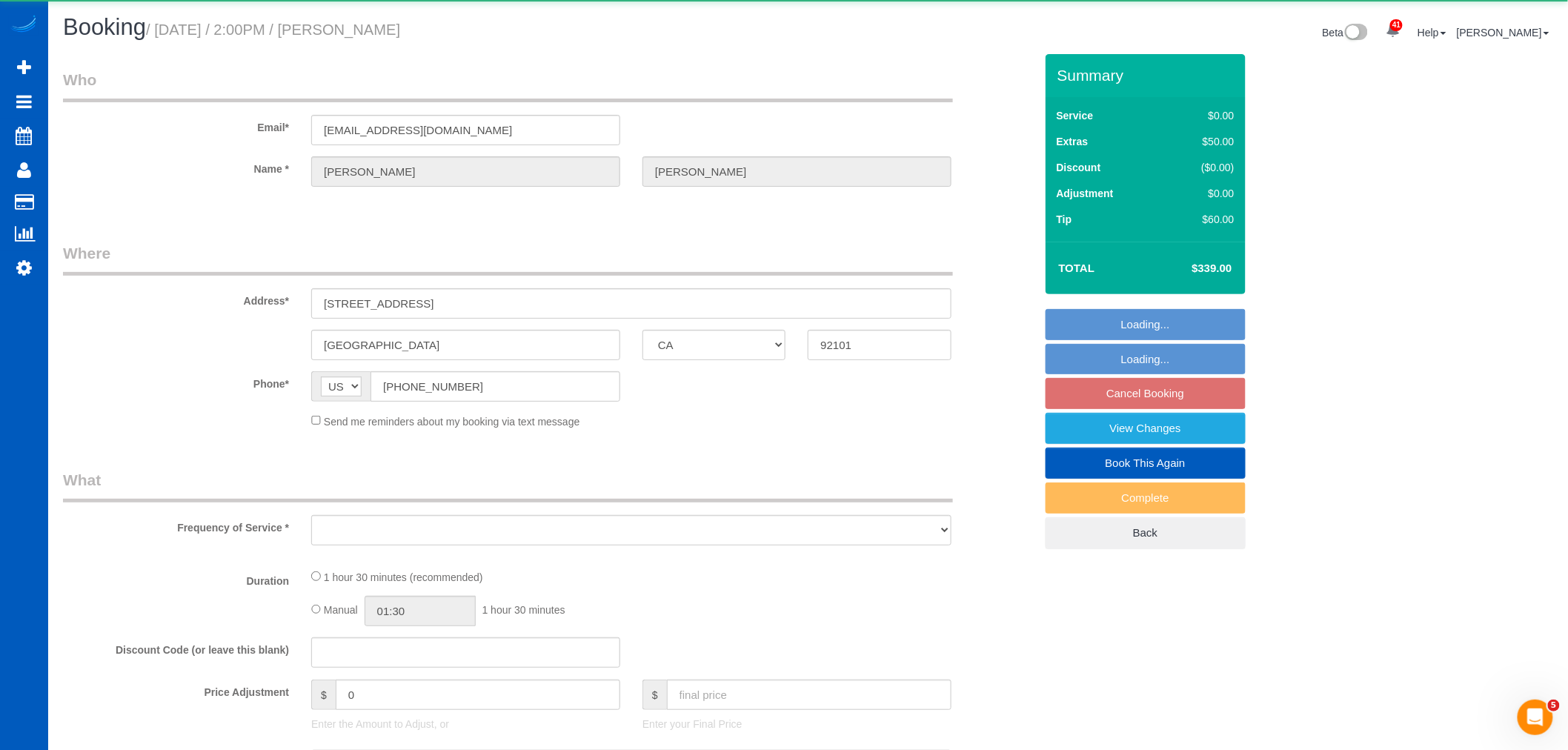
select select "object:30819"
select select "string:fspay-c19a3597-acf5-4547-9968-3484bc3168af"
select select "199"
select select "spot112"
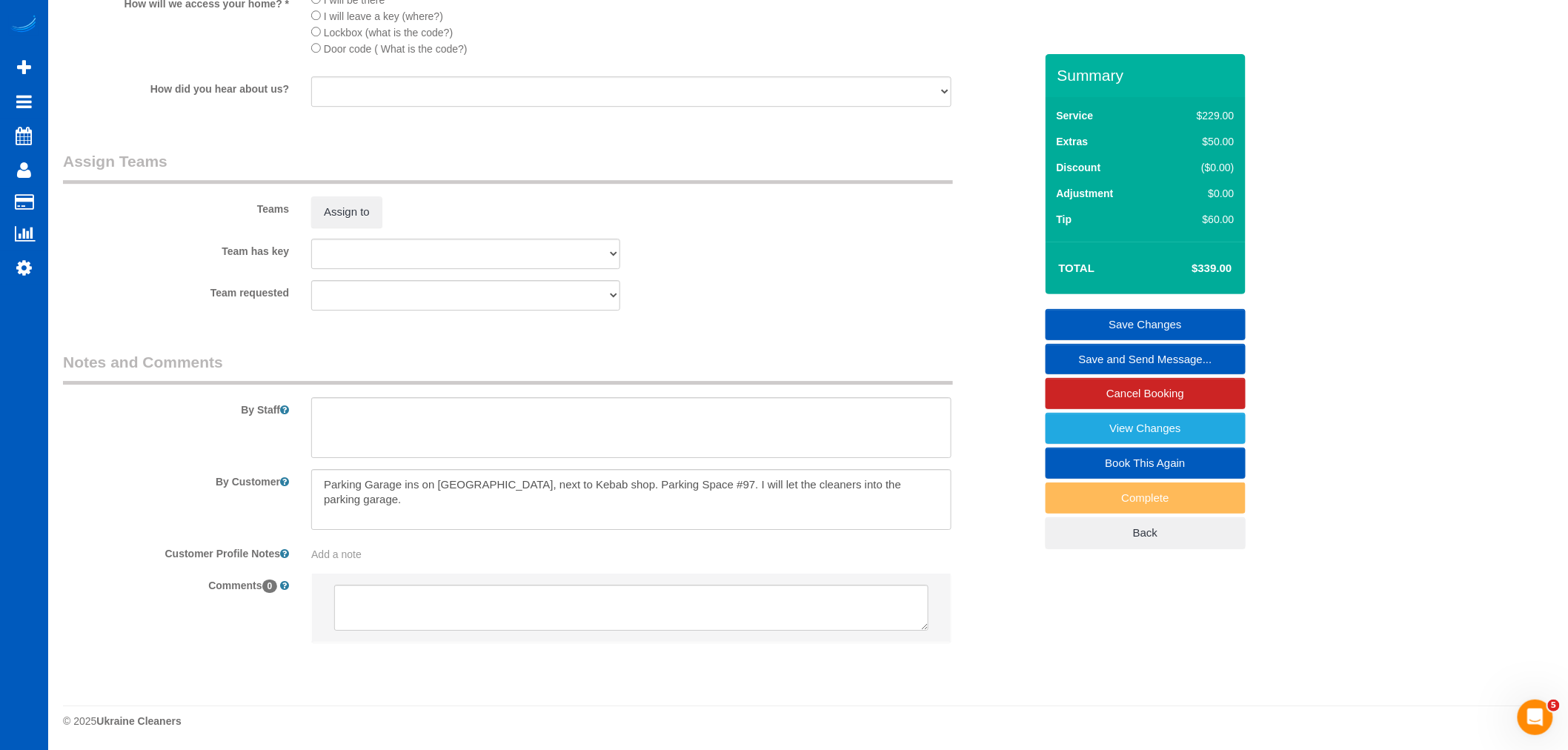
scroll to position [1818, 0]
click at [349, 216] on button "Assign to" at bounding box center [347, 211] width 71 height 31
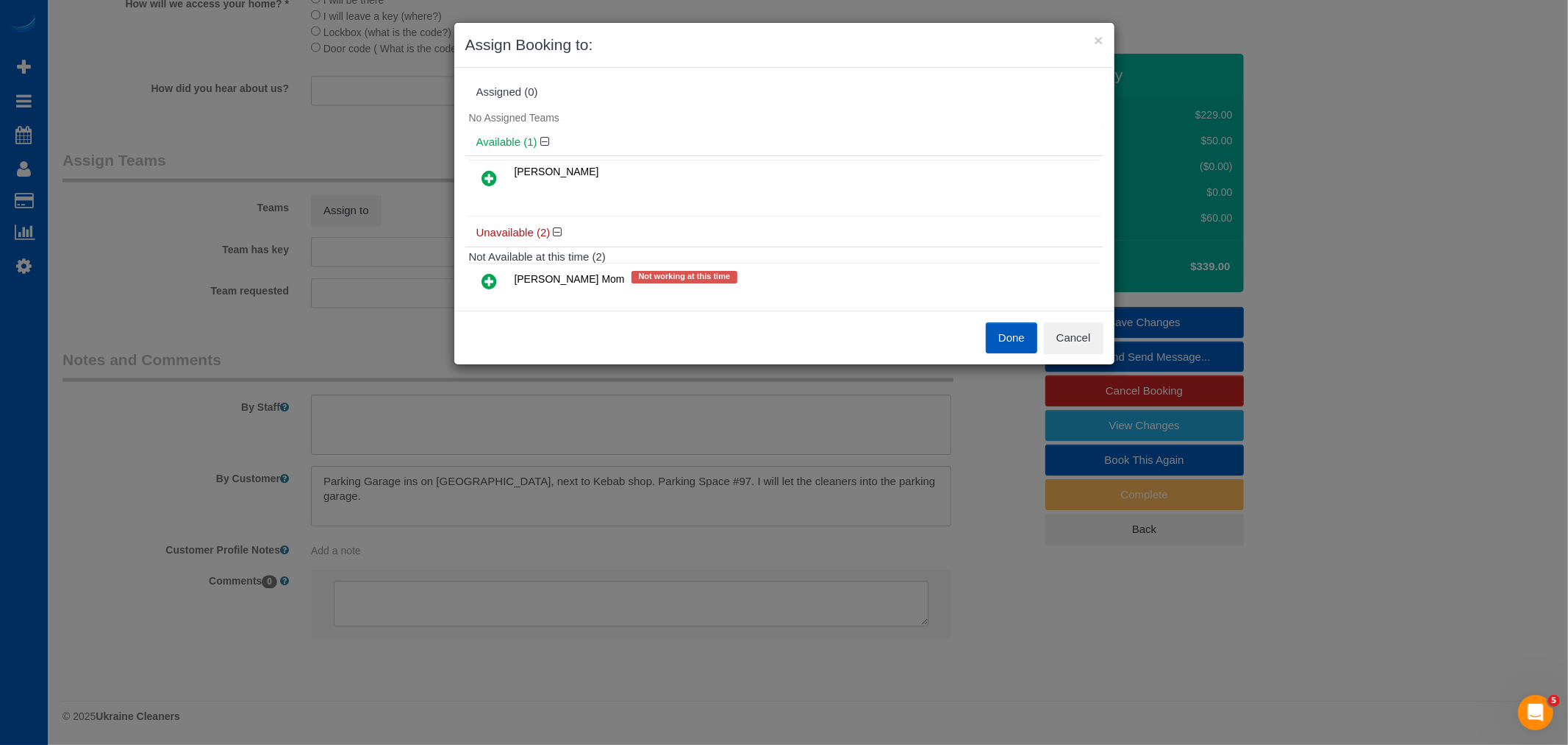
click at [501, 171] on link at bounding box center [490, 178] width 35 height 29
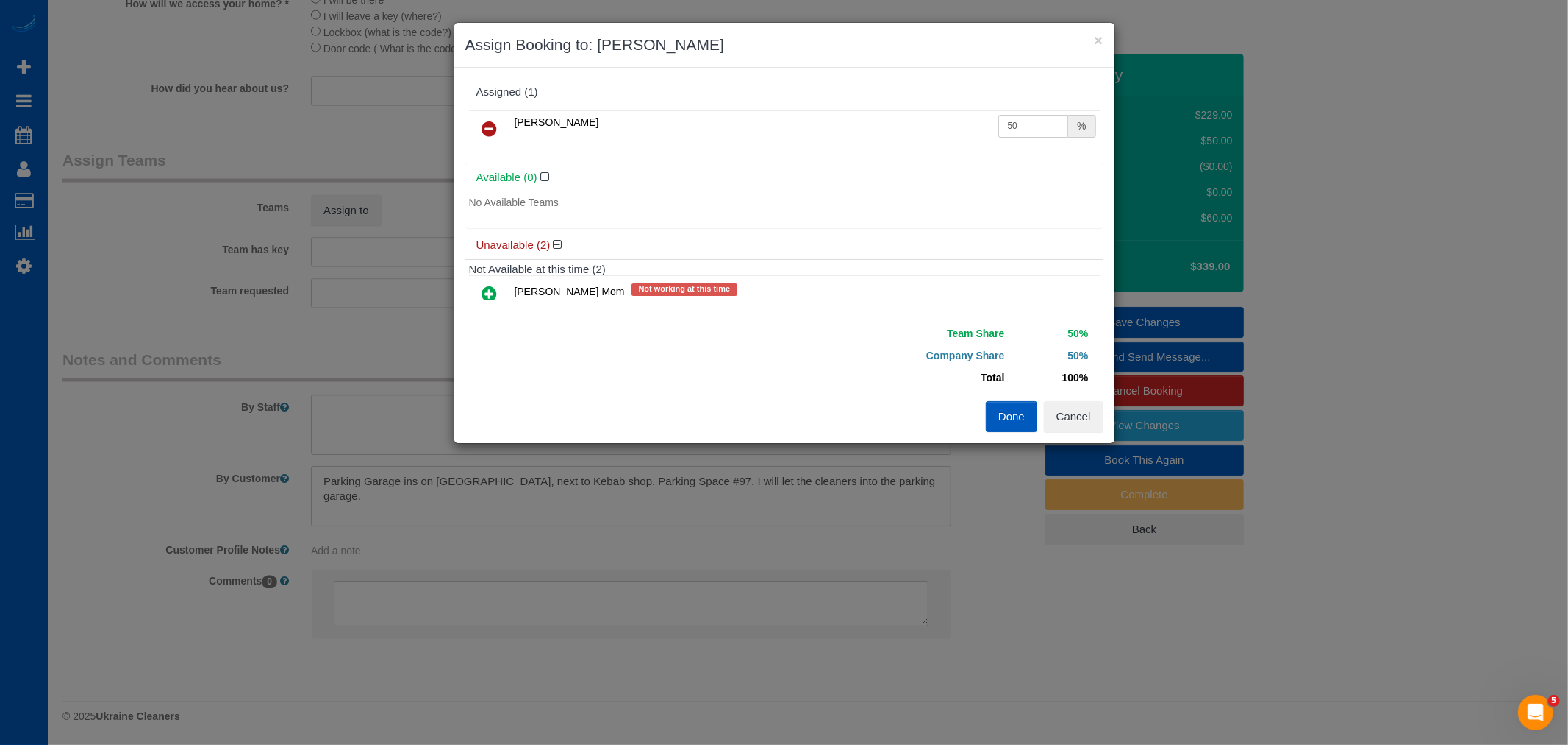
click at [494, 295] on icon at bounding box center [490, 293] width 15 height 18
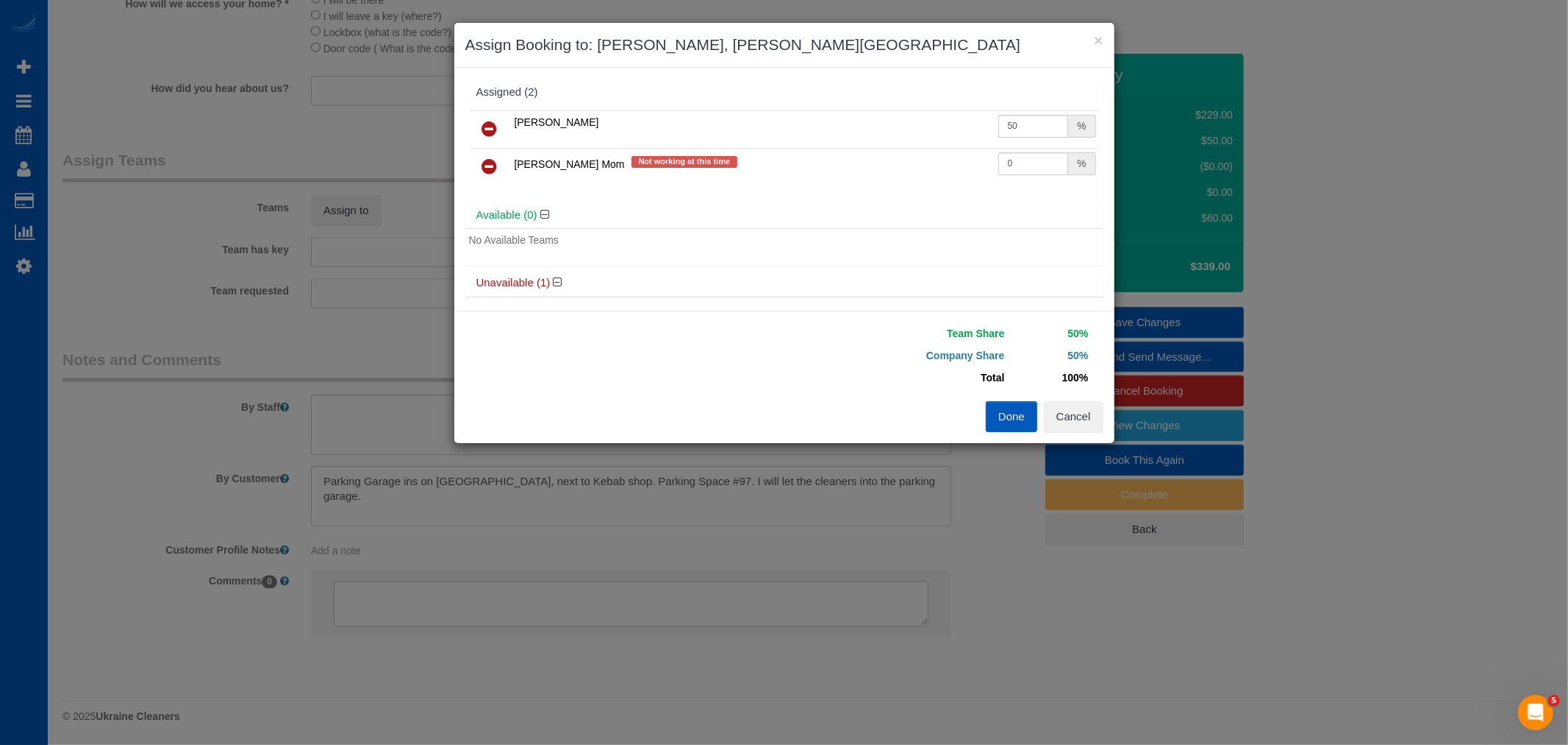
click at [1018, 415] on button "Done" at bounding box center [1011, 416] width 52 height 31
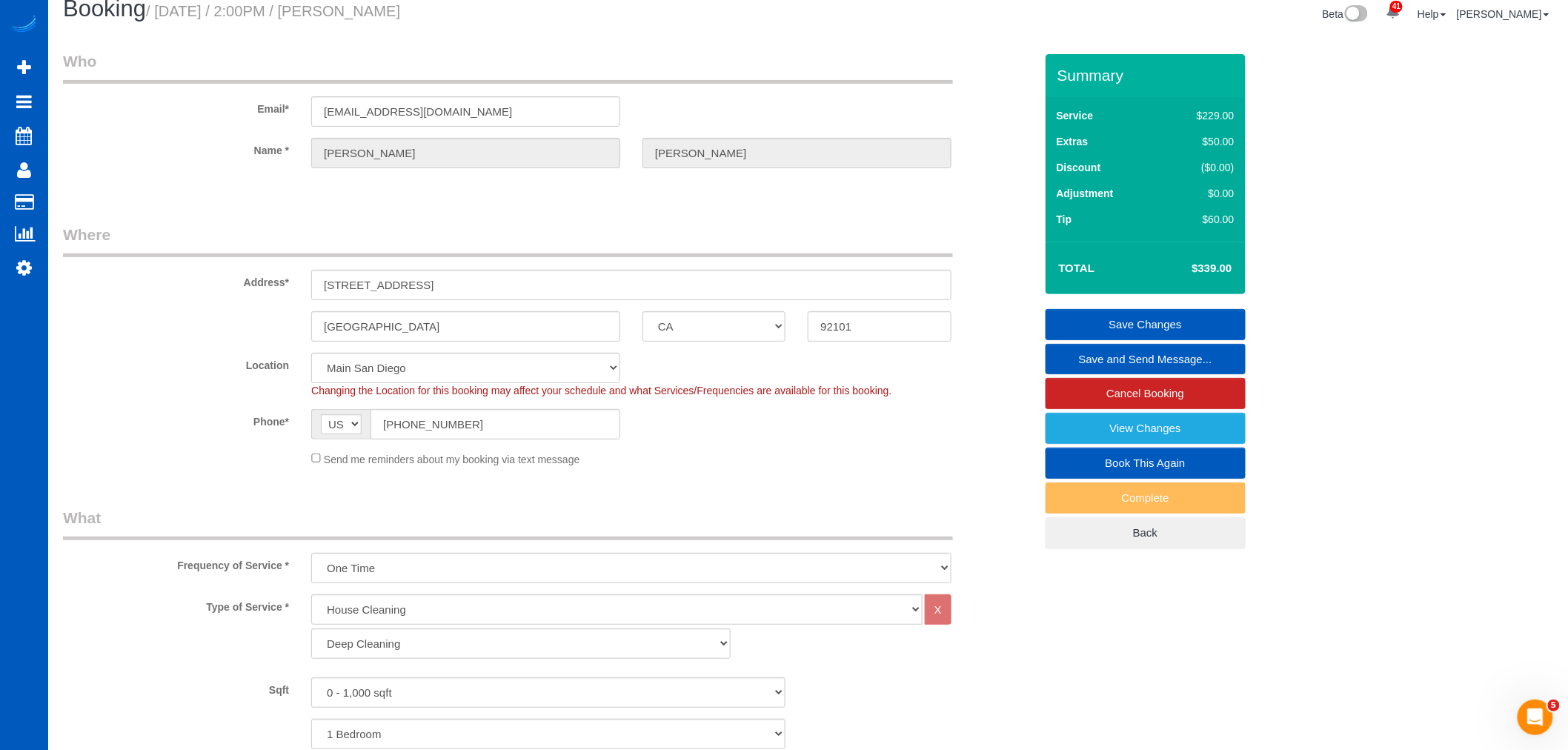
scroll to position [8, 0]
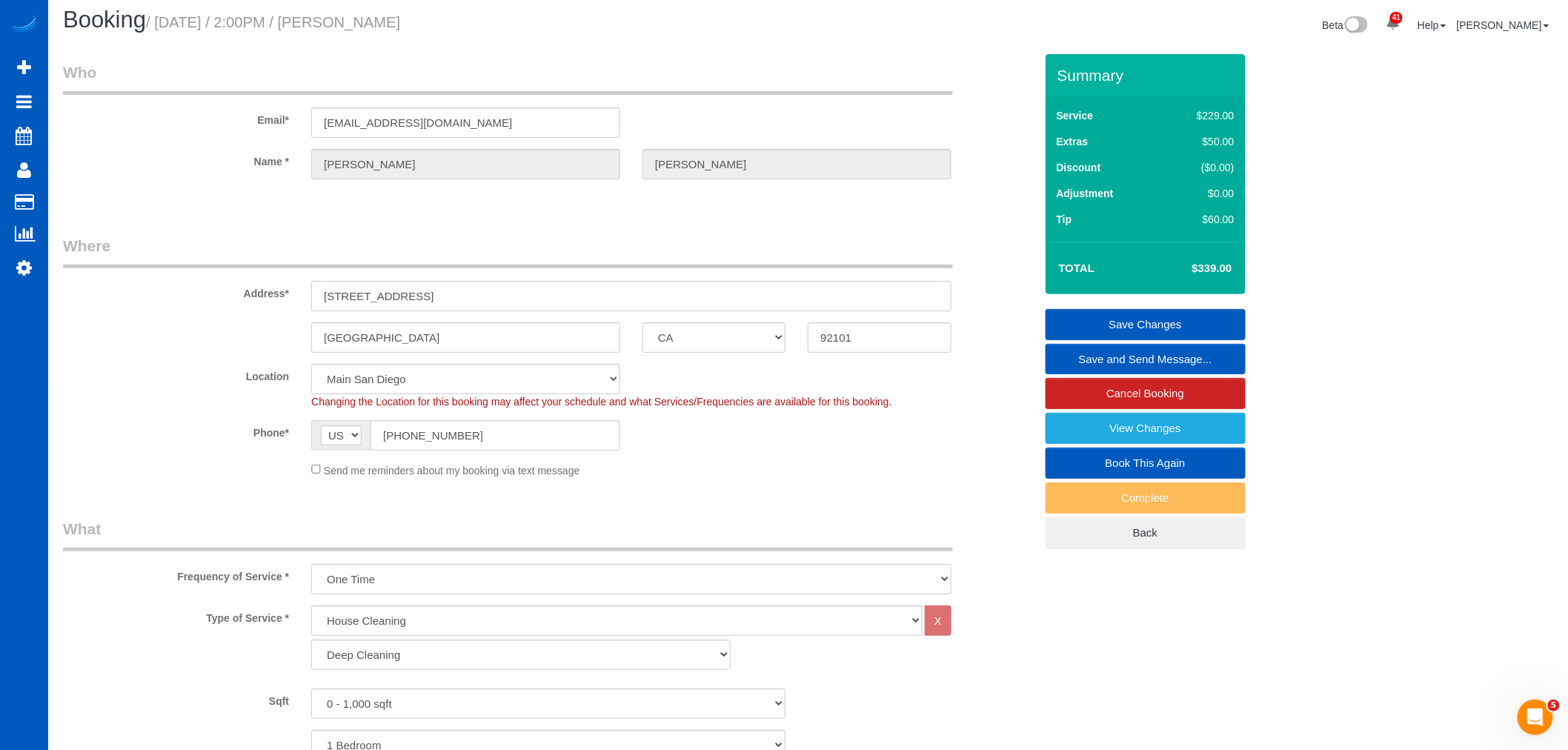
drag, startPoint x: 454, startPoint y: 289, endPoint x: 291, endPoint y: 305, distance: 163.8
click at [291, 305] on div "Address* [STREET_ADDRESS]" at bounding box center [549, 273] width 994 height 77
click at [1196, 321] on link "Save Changes" at bounding box center [1145, 324] width 200 height 31
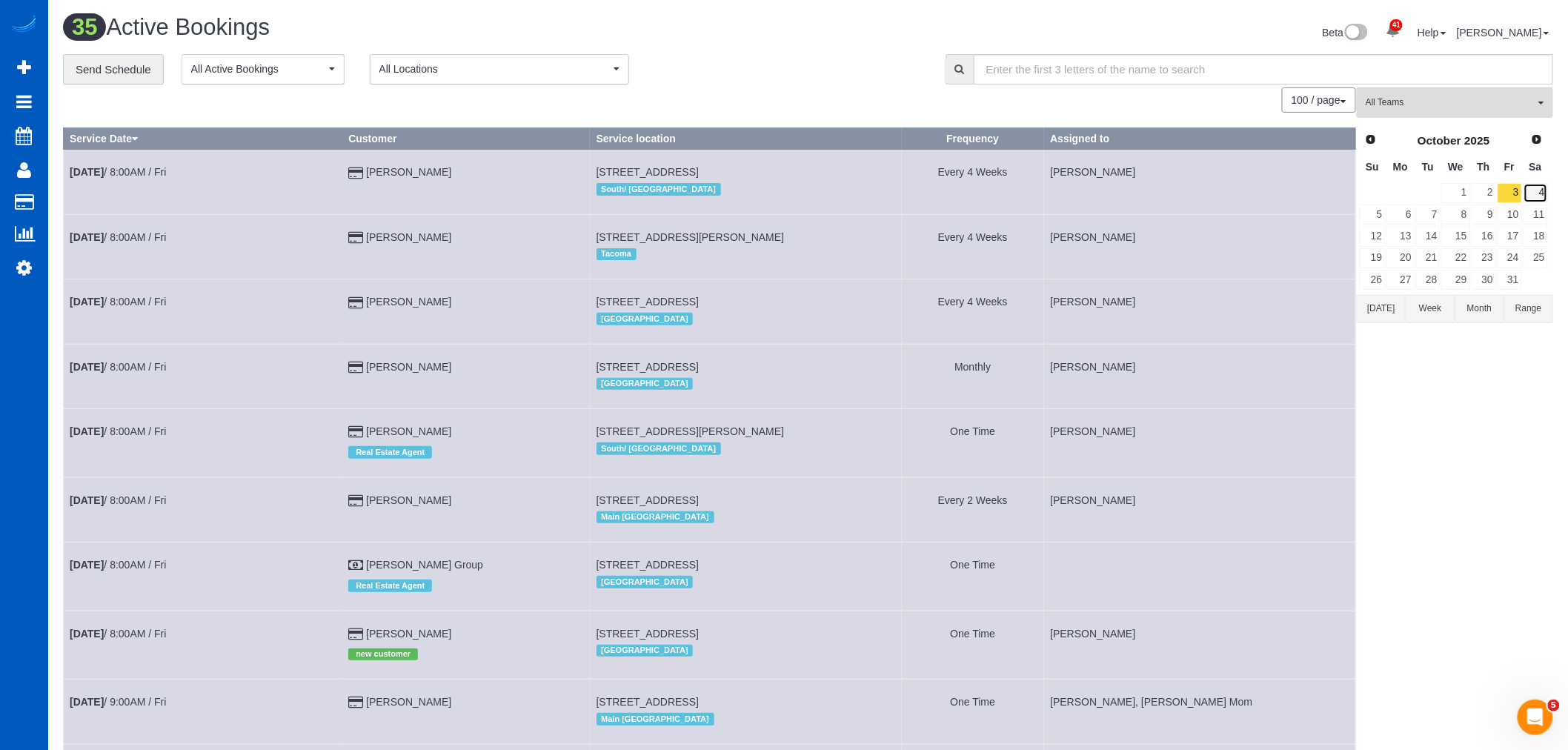
click at [1528, 194] on link "4" at bounding box center [1536, 192] width 25 height 20
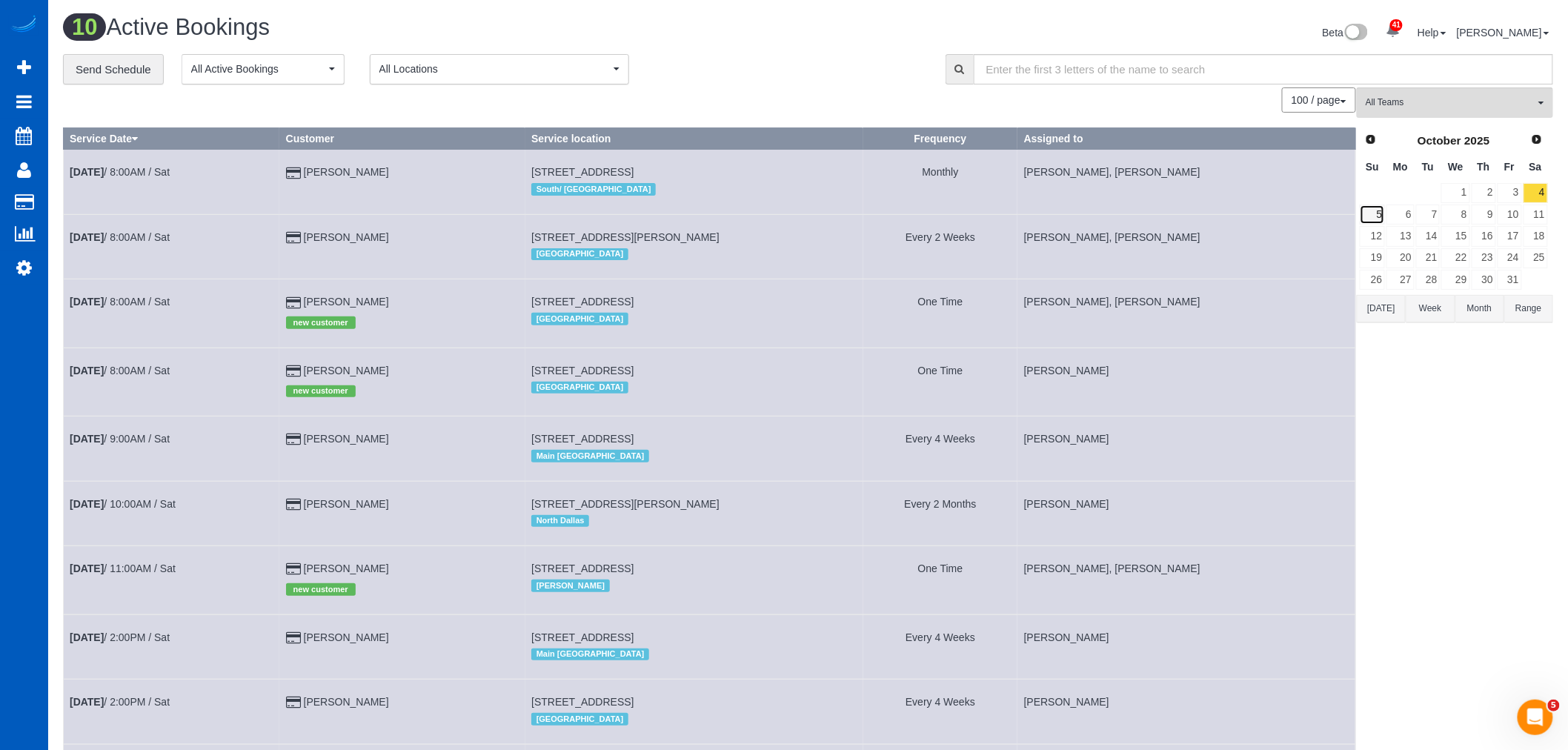
click at [1379, 219] on link "5" at bounding box center [1372, 214] width 26 height 20
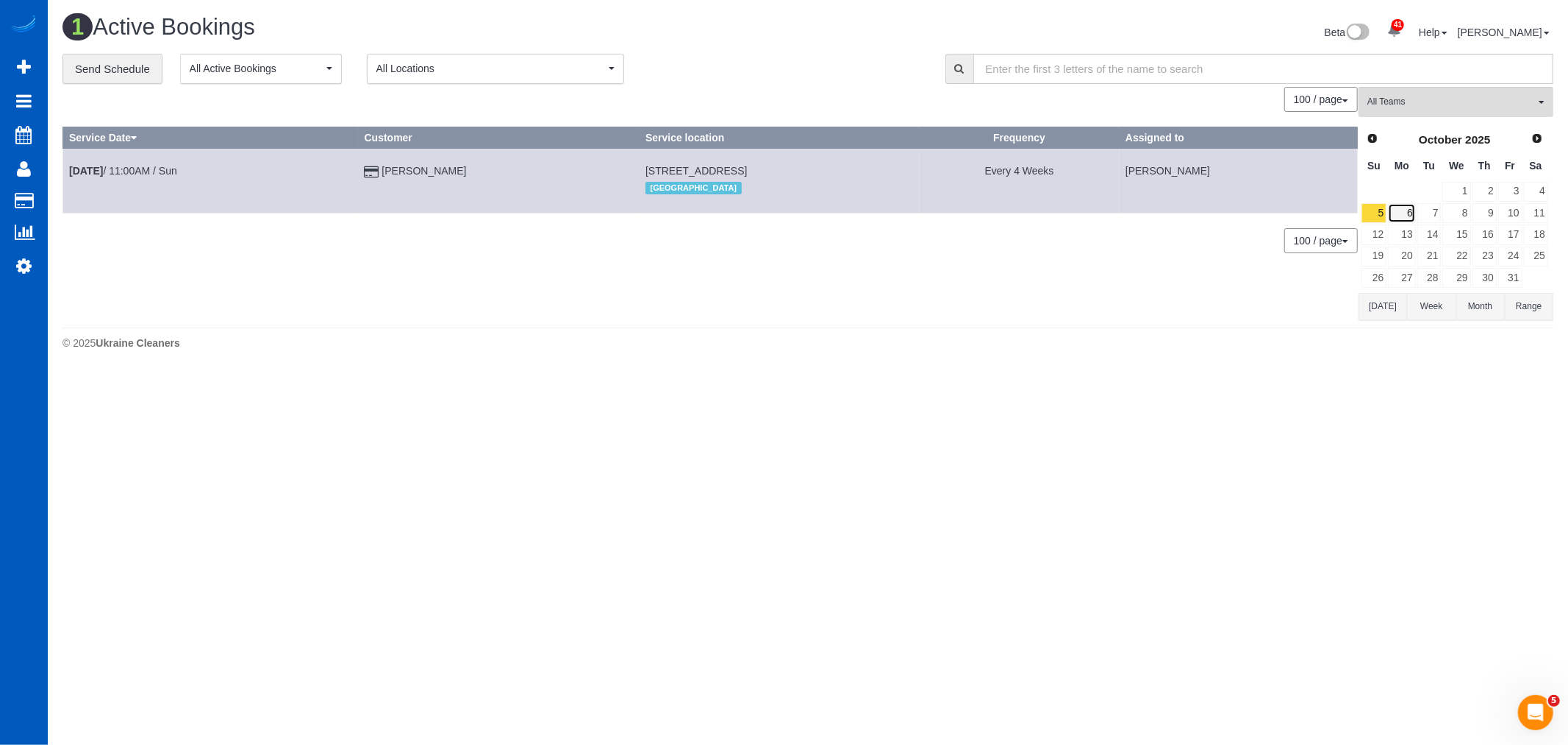
click at [1392, 216] on link "6" at bounding box center [1402, 213] width 27 height 20
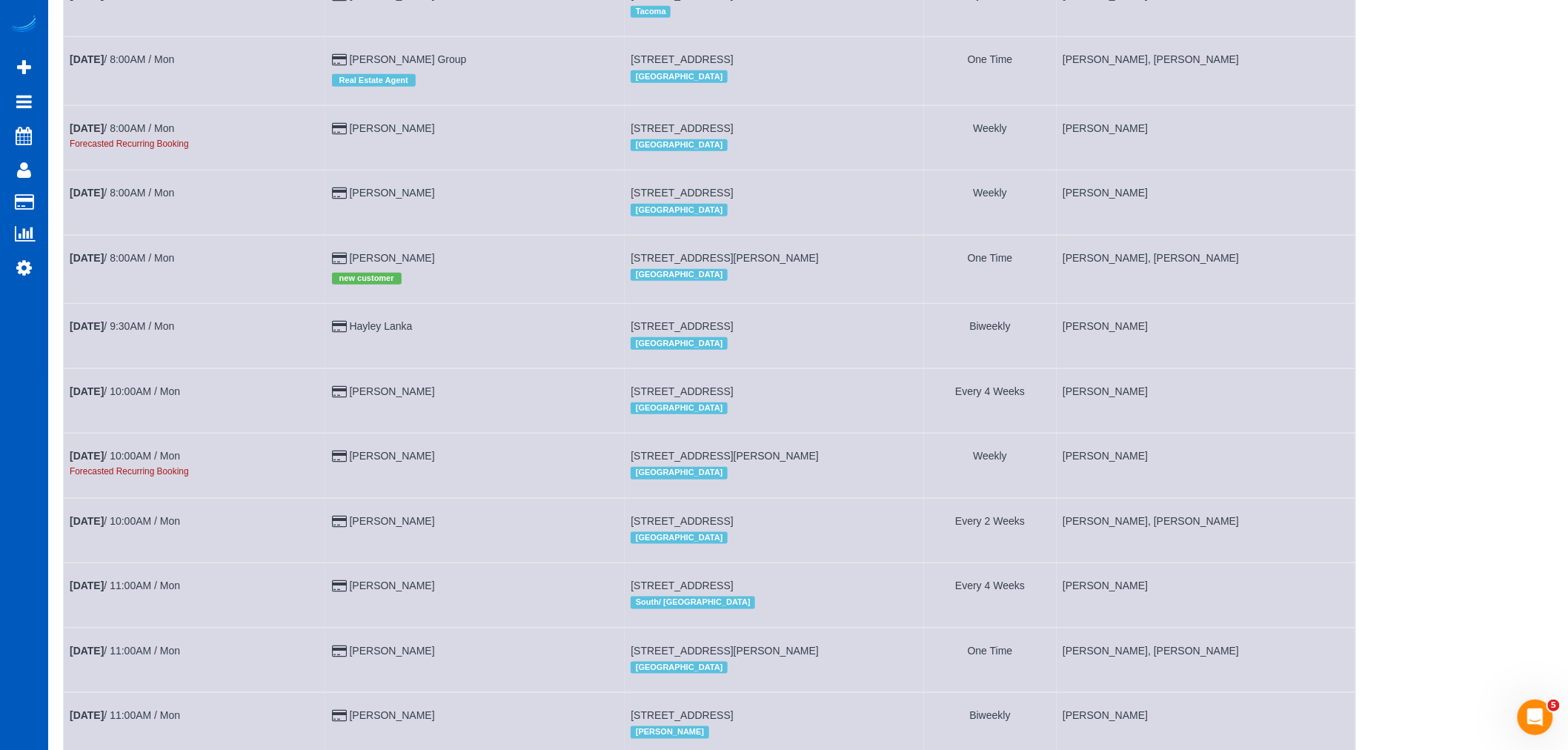
scroll to position [118, 0]
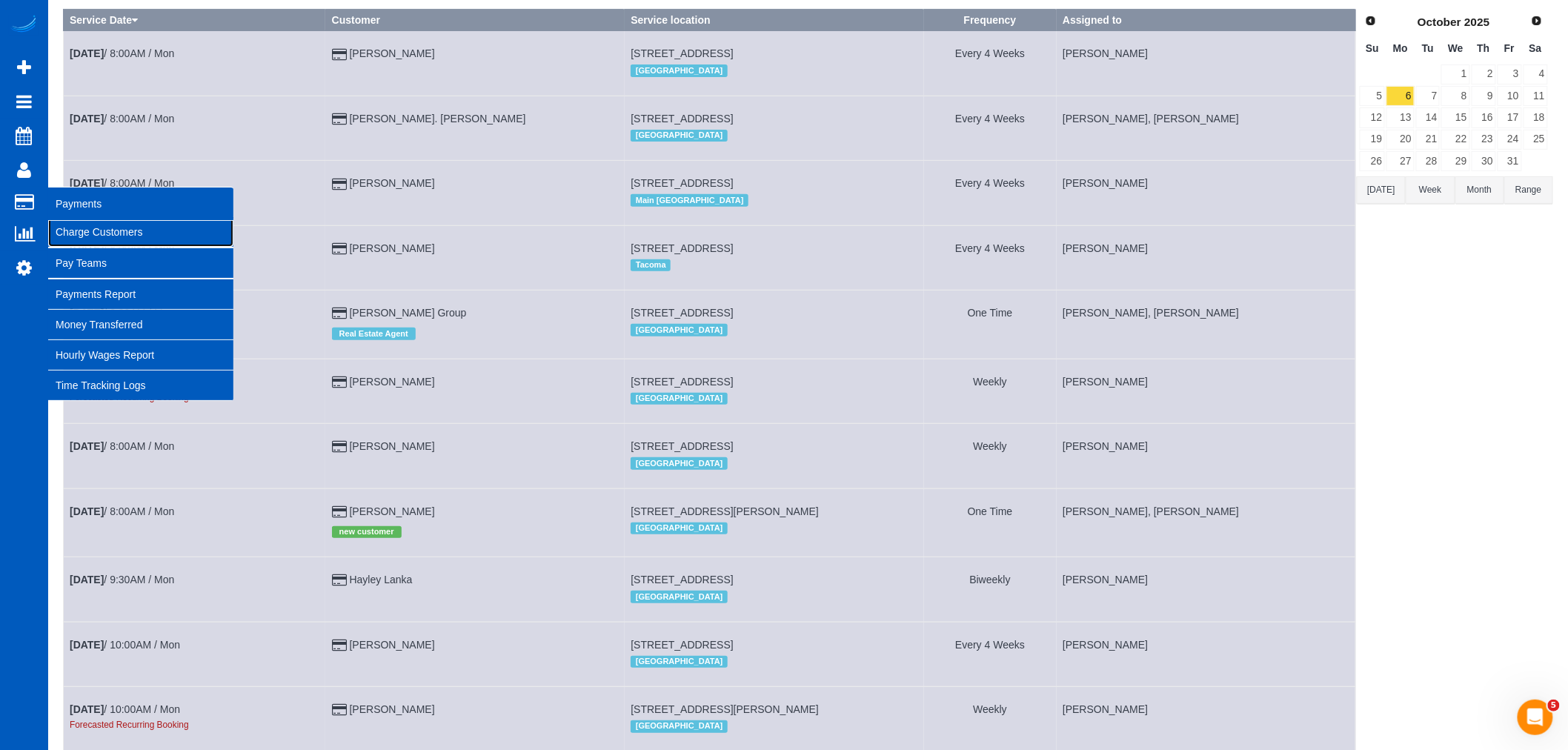
click at [104, 230] on link "Charge Customers" at bounding box center [141, 231] width 186 height 29
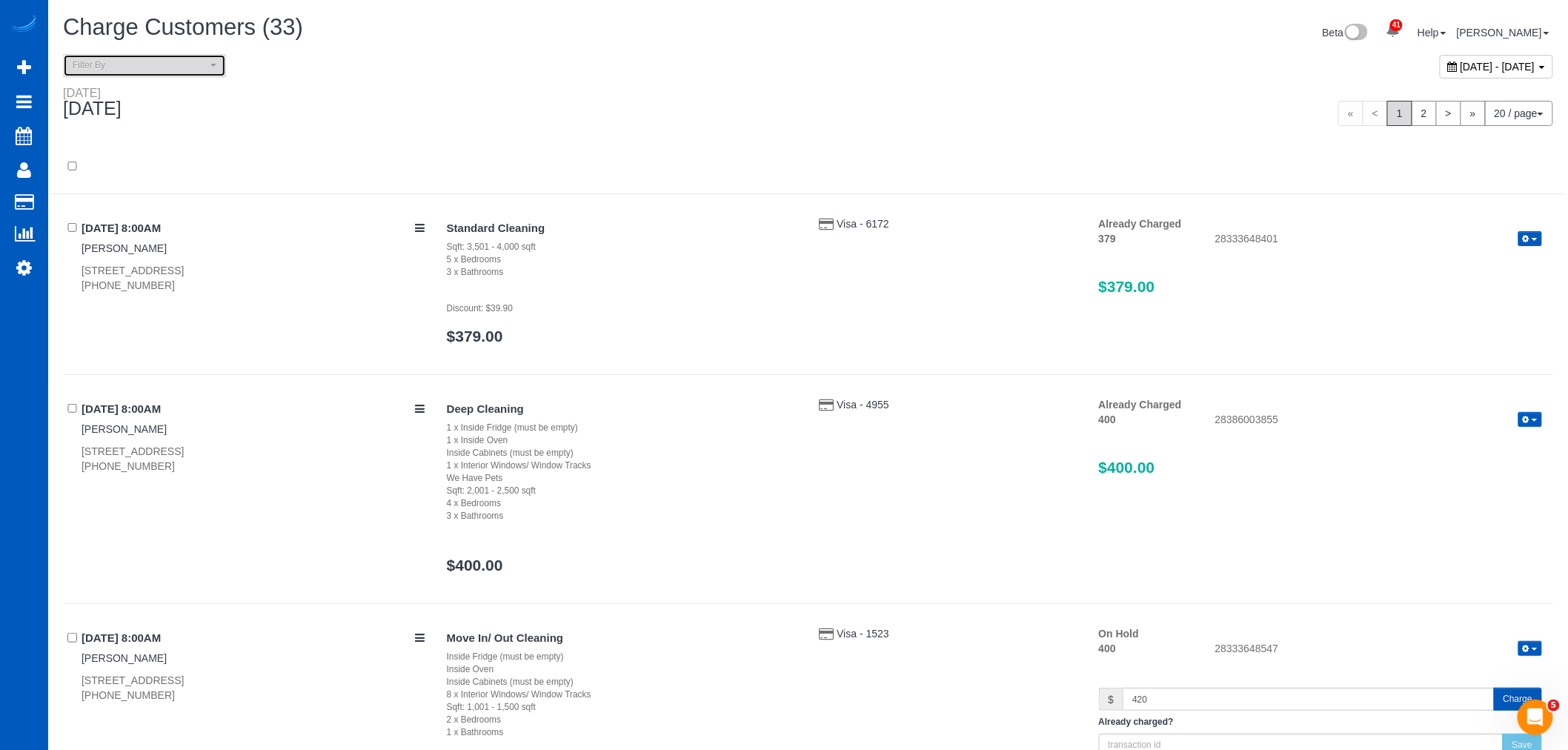
click at [135, 65] on span "Filter By" at bounding box center [140, 65] width 135 height 12
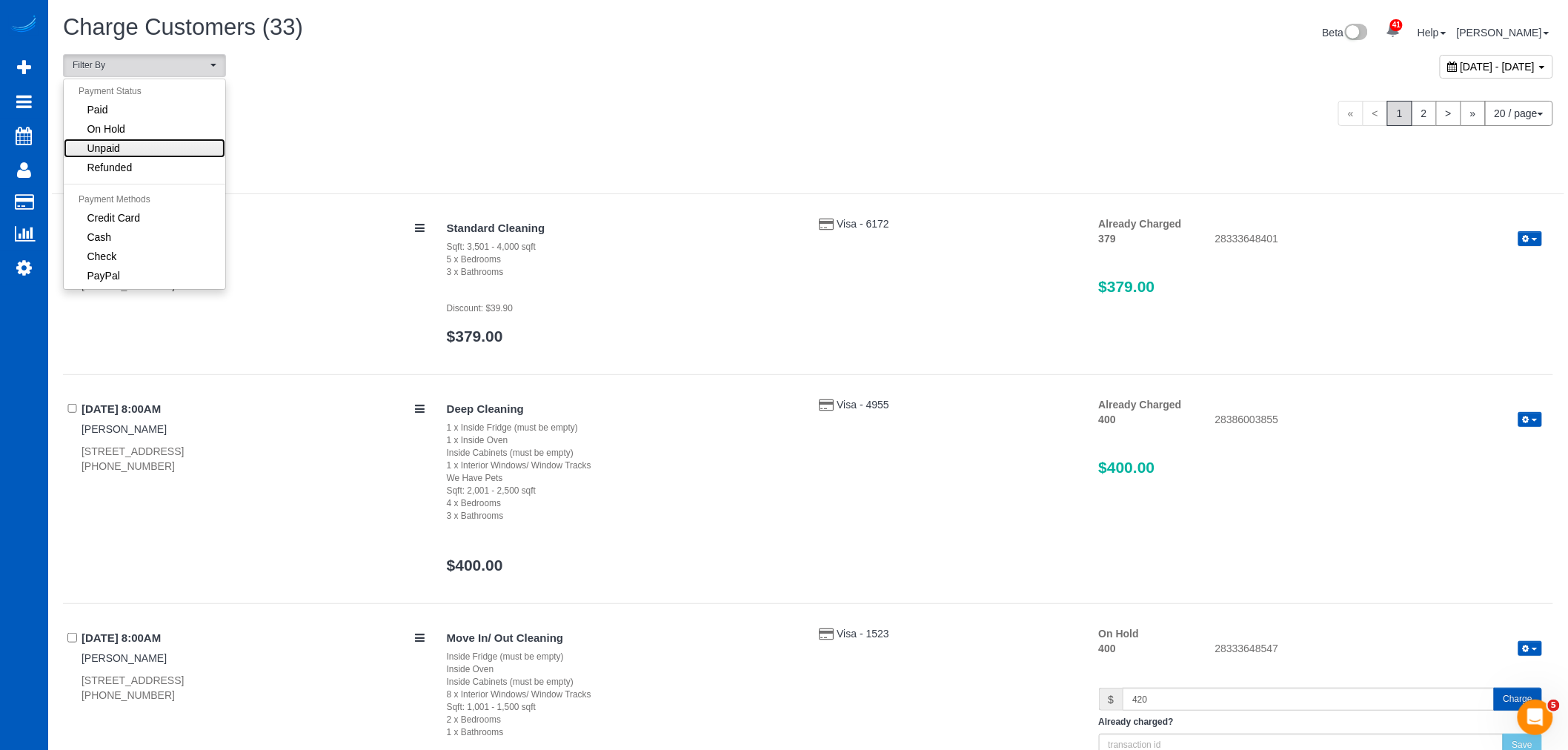
click at [131, 145] on link "Unpaid" at bounding box center [144, 148] width 162 height 19
select select "******"
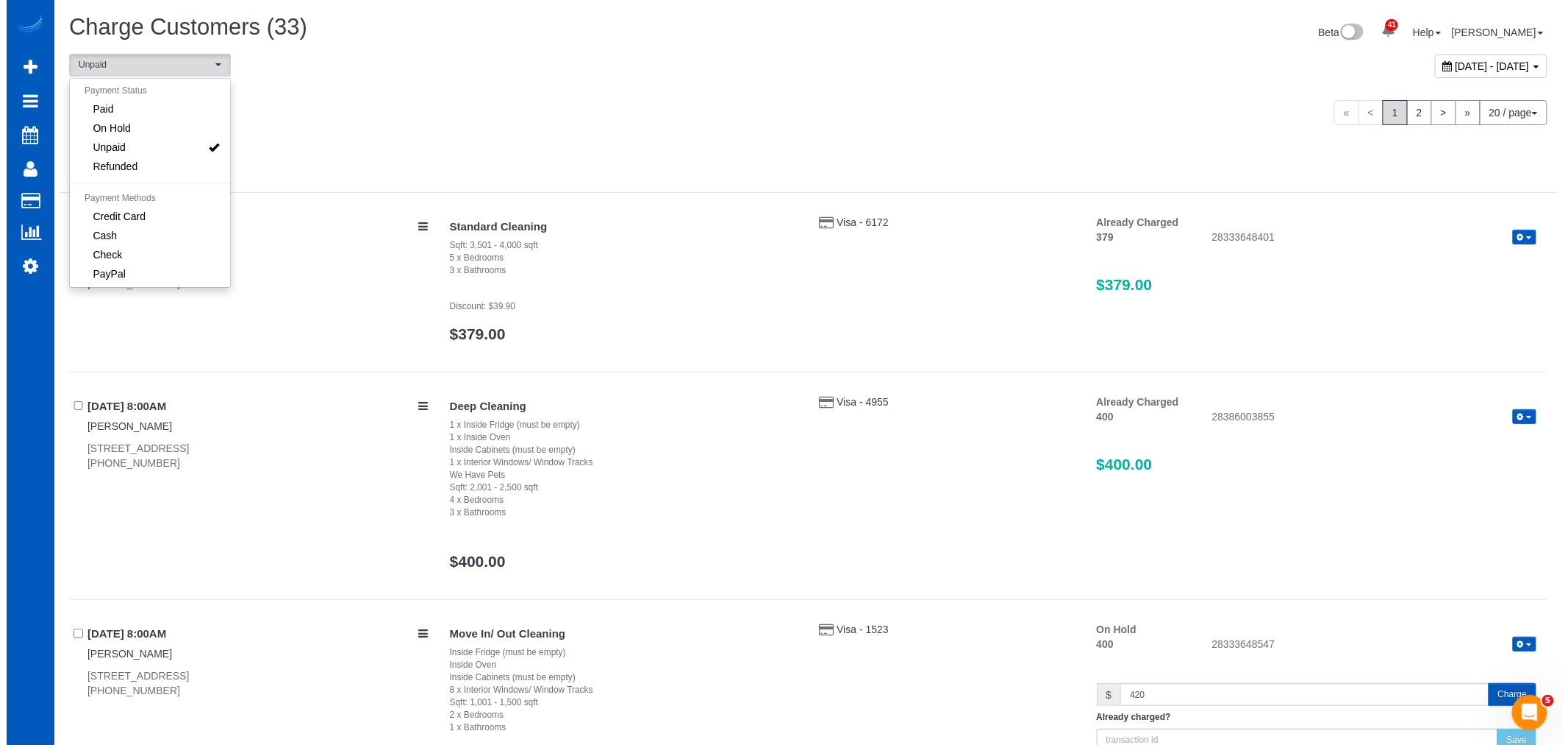
scroll to position [26, 0]
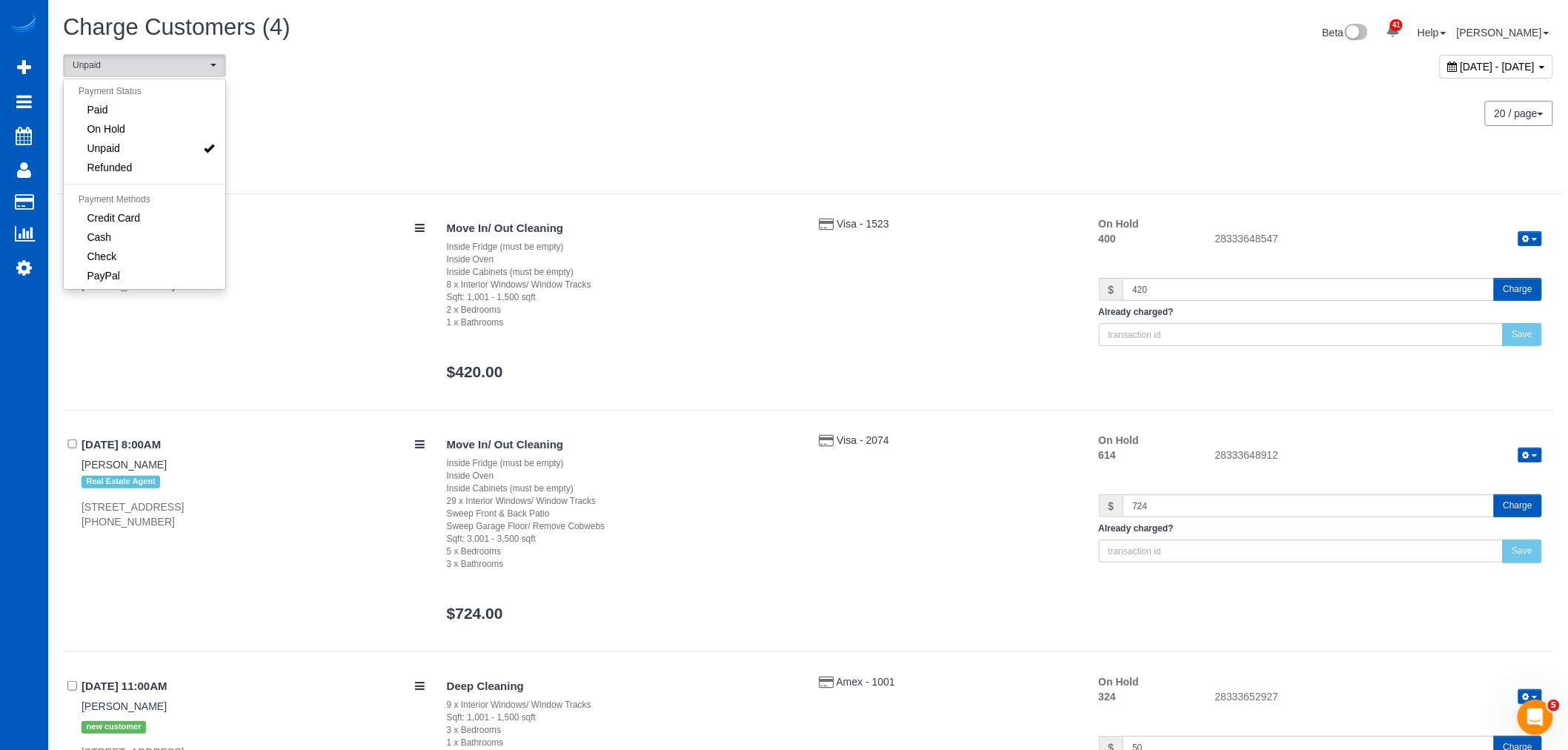
click at [1461, 68] on span "[DATE] - [DATE]" at bounding box center [1498, 66] width 75 height 12
type input "**********"
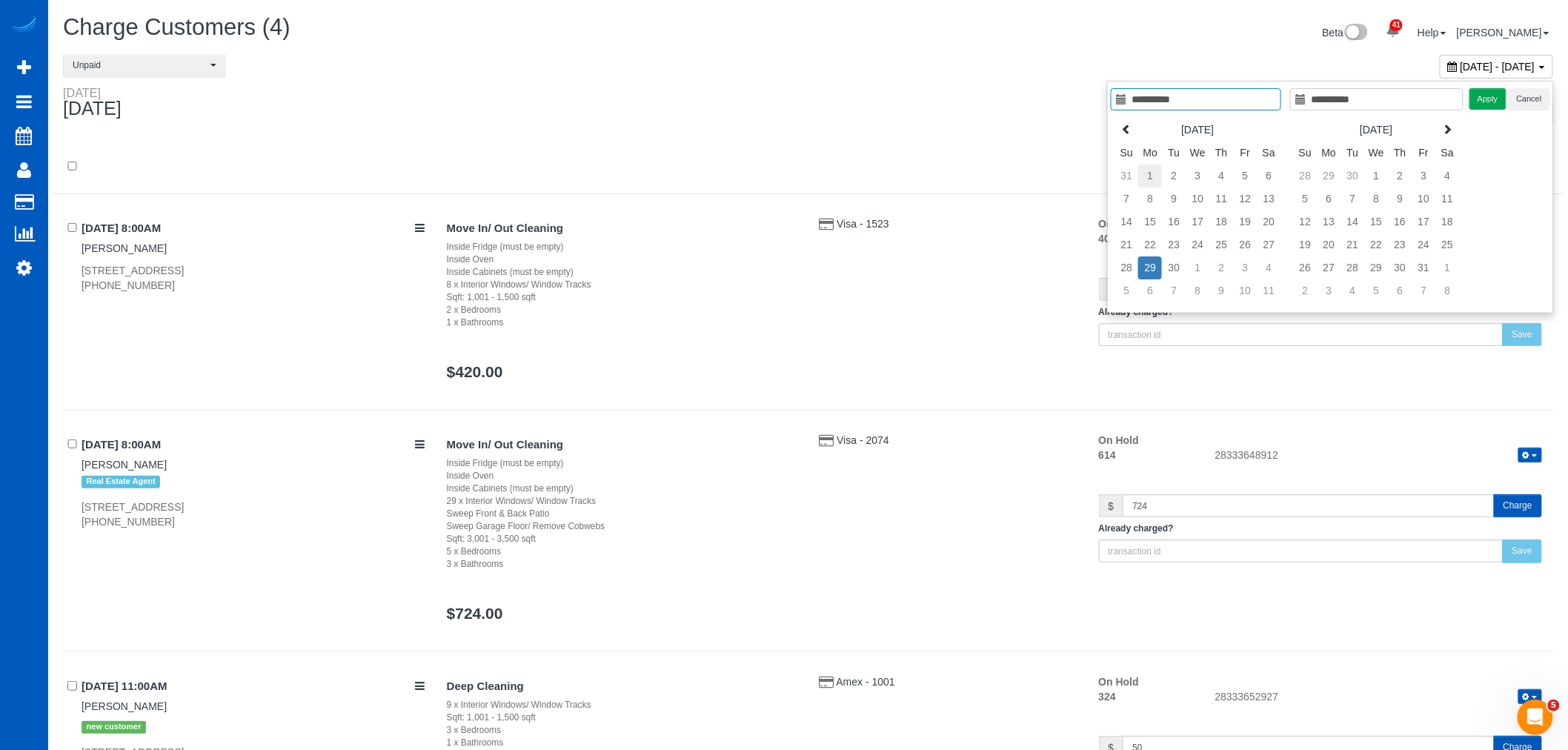
type input "**********"
click at [1145, 179] on td "1" at bounding box center [1149, 176] width 24 height 23
type input "**********"
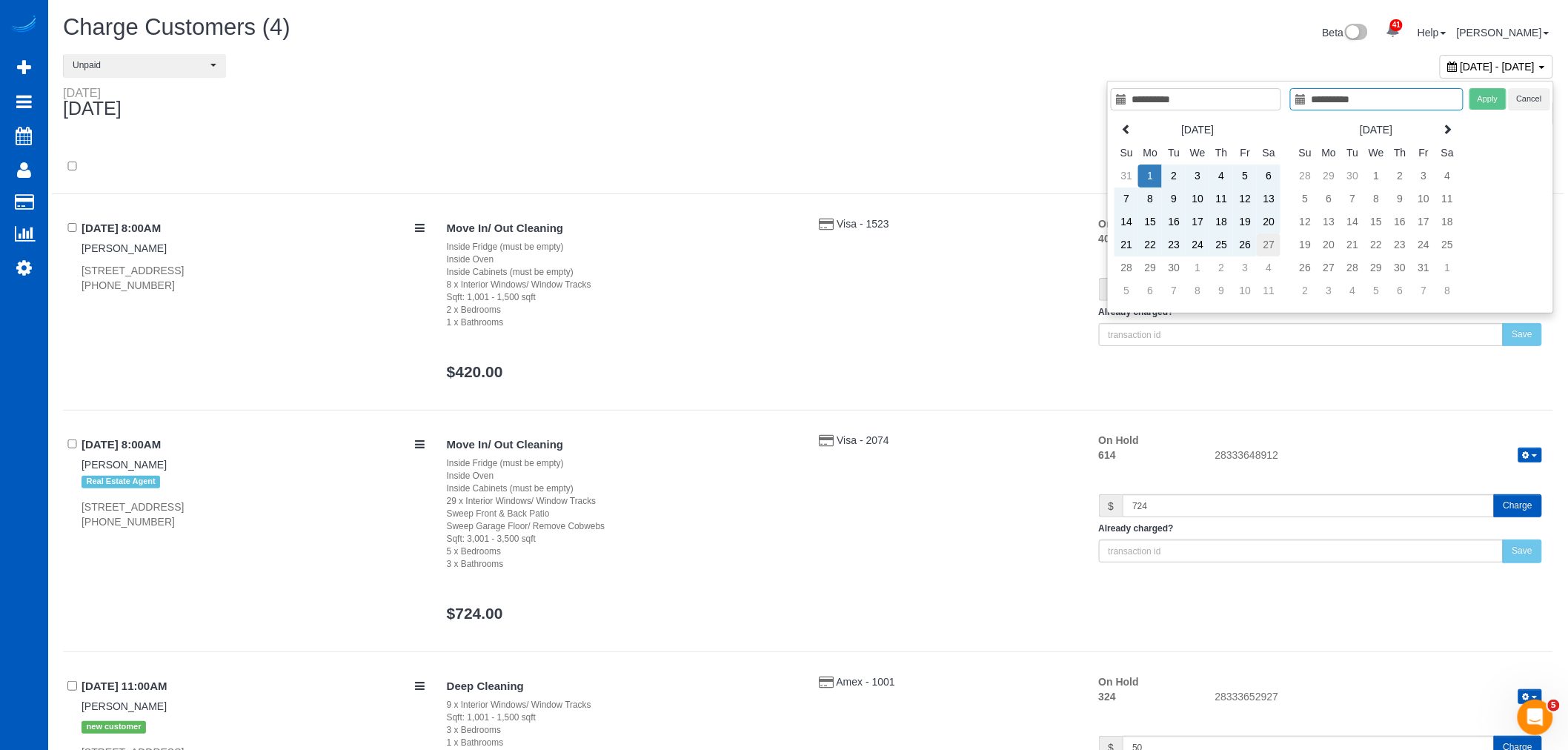
click at [1268, 244] on td "27" at bounding box center [1269, 244] width 24 height 23
type input "**********"
click at [1492, 98] on button "Apply" at bounding box center [1487, 98] width 37 height 22
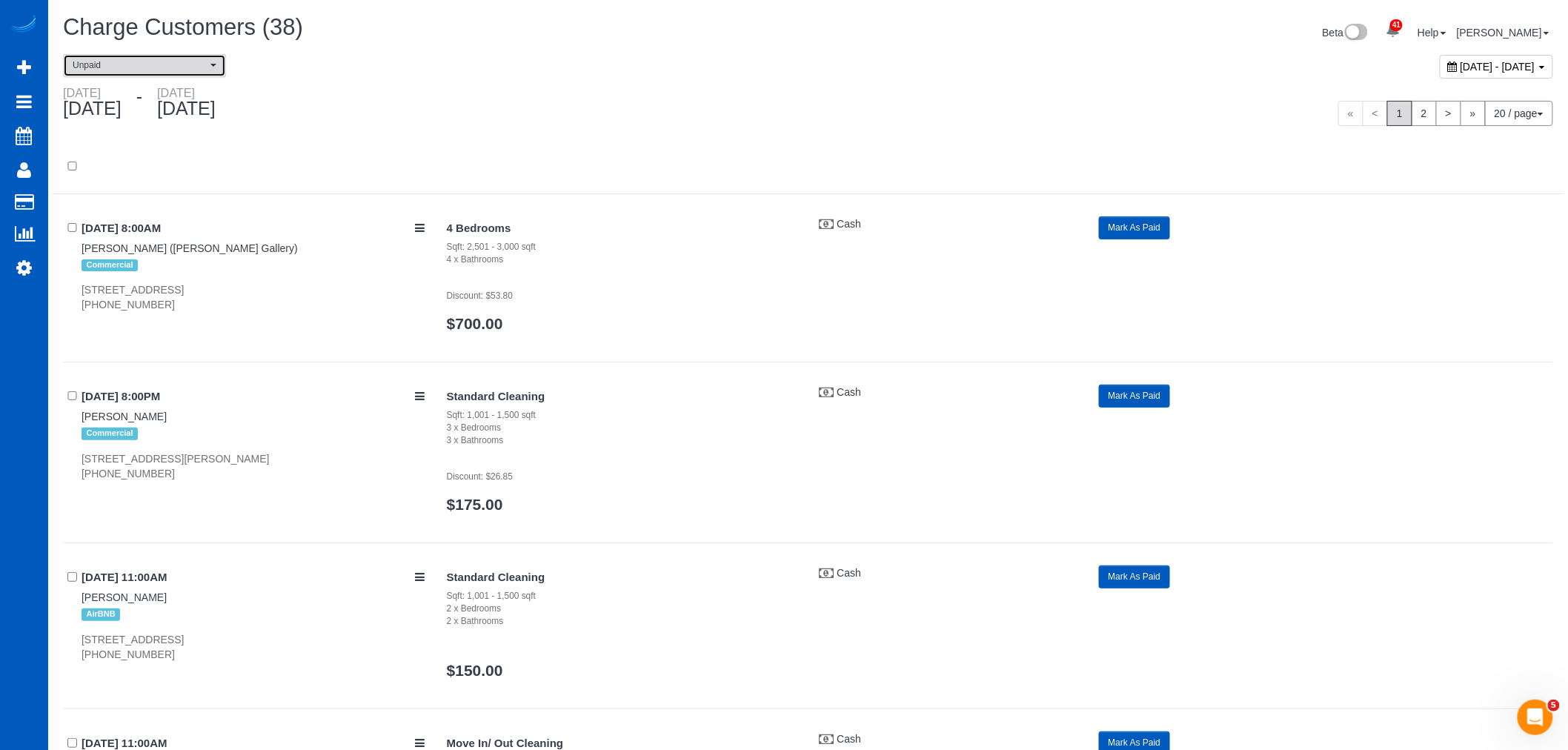
click at [145, 62] on span "Unpaid" at bounding box center [140, 65] width 135 height 12
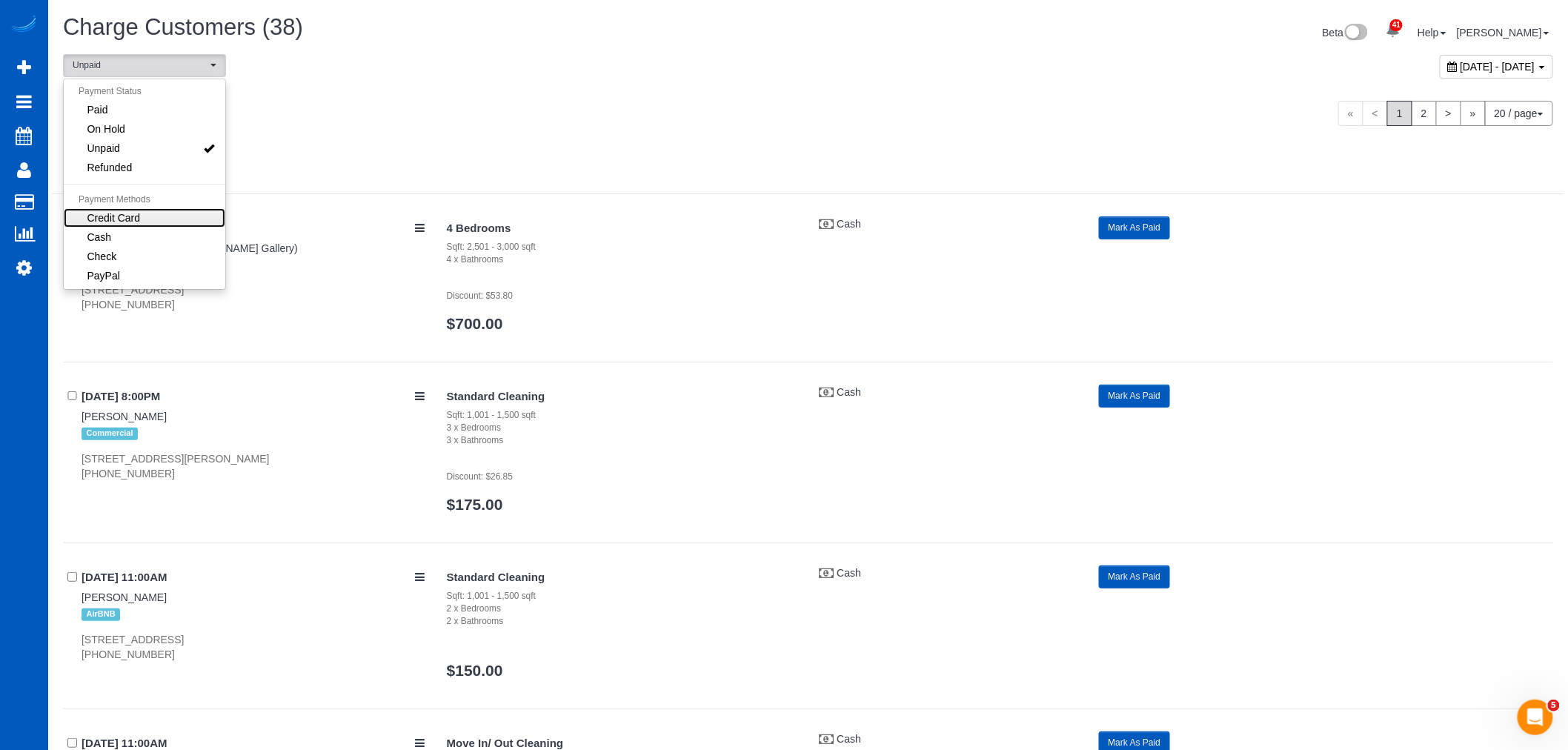
click at [134, 211] on span "Credit Card" at bounding box center [114, 218] width 53 height 15
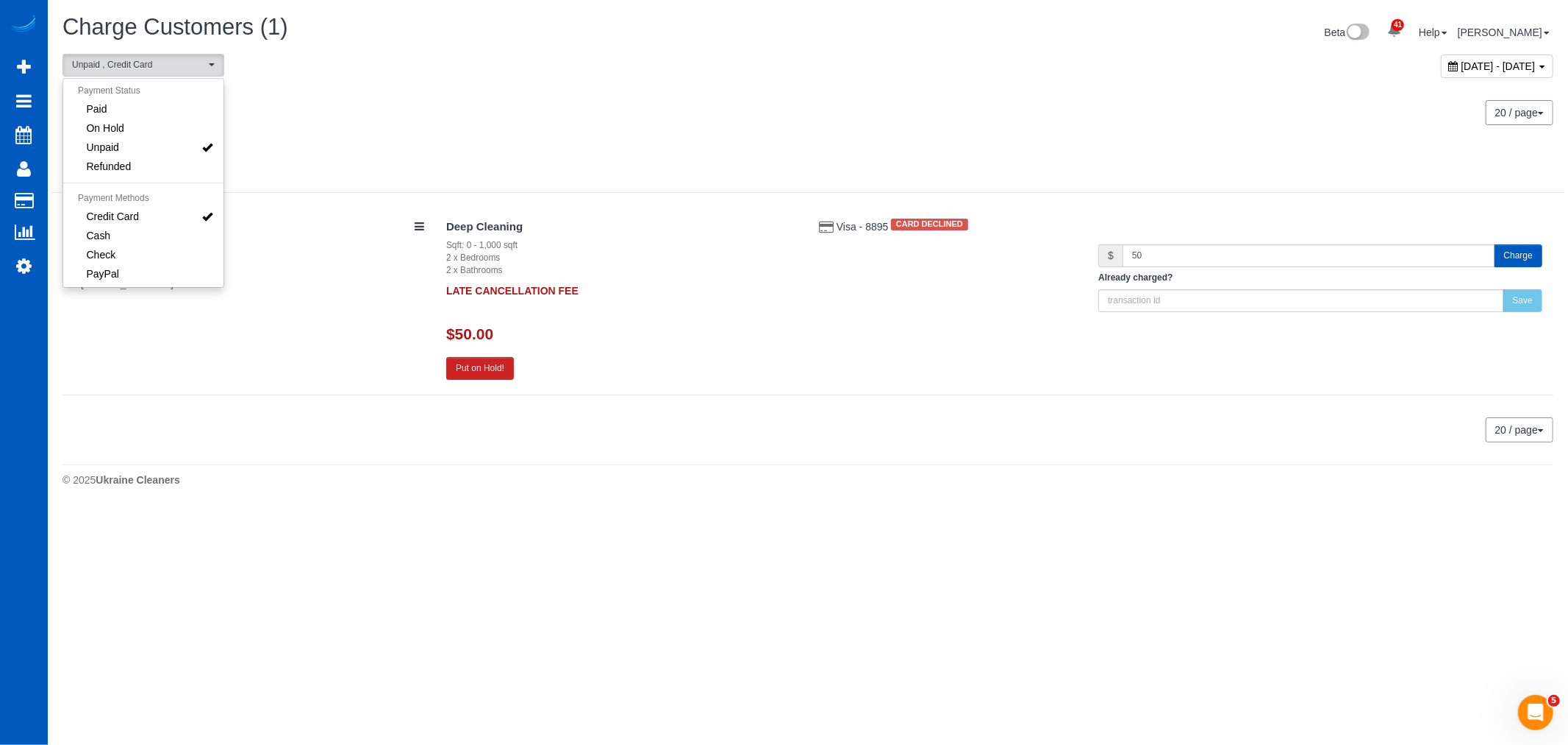
click at [535, 109] on div "[DATE] - [DATE]" at bounding box center [430, 104] width 757 height 39
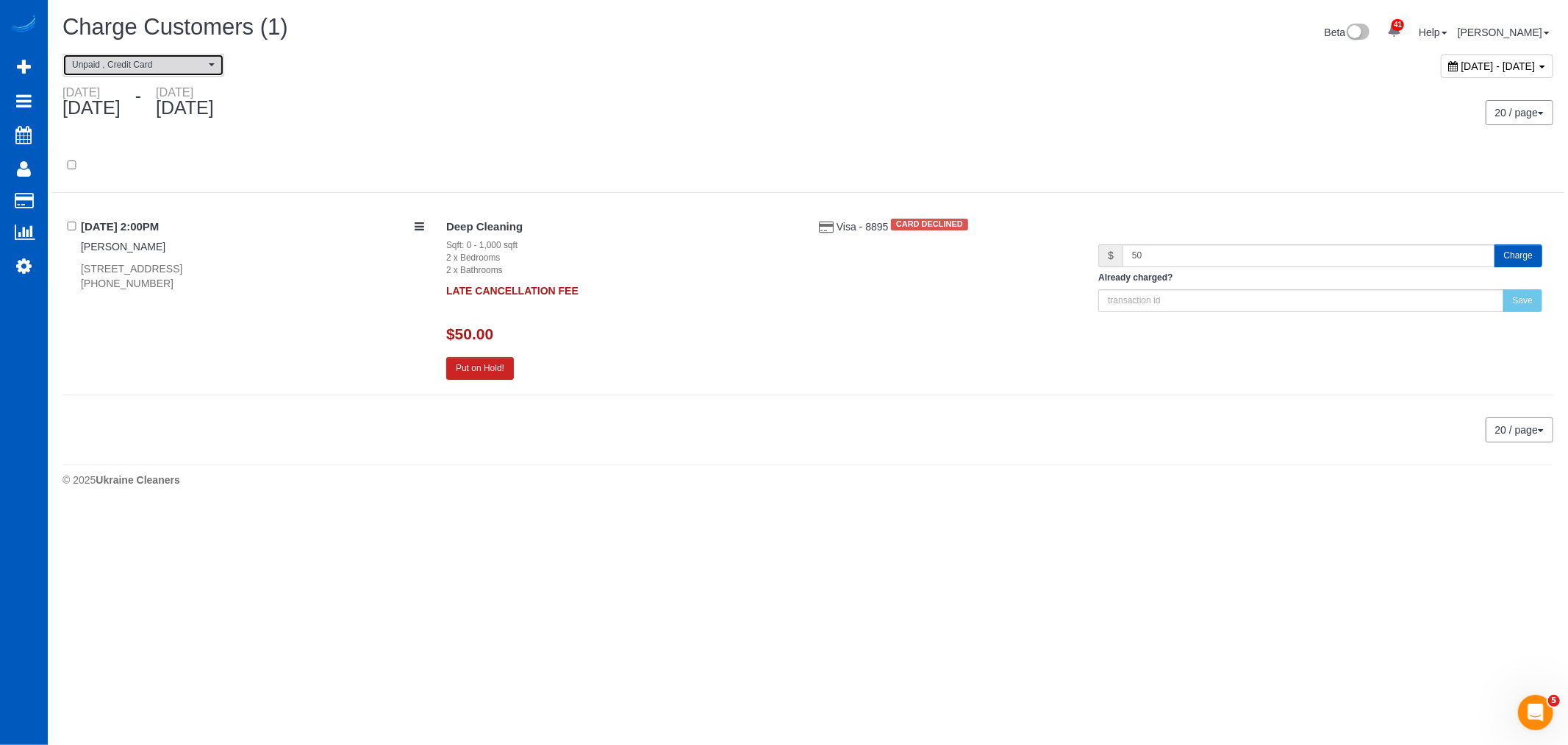
click at [174, 69] on span "Unpaid , Credit Card" at bounding box center [139, 65] width 133 height 12
